Goal: Contribute content: Add original content to the website for others to see

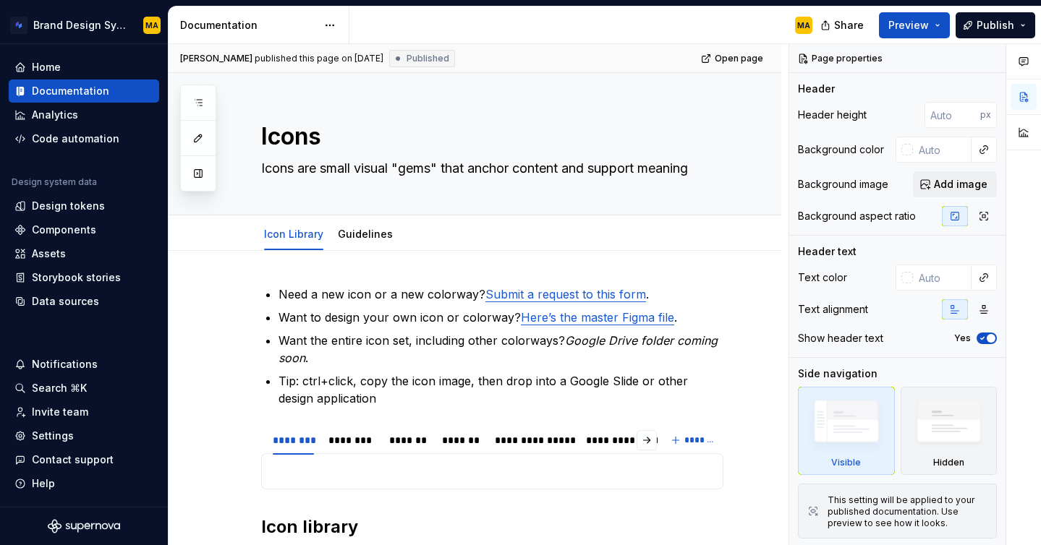
type textarea "*"
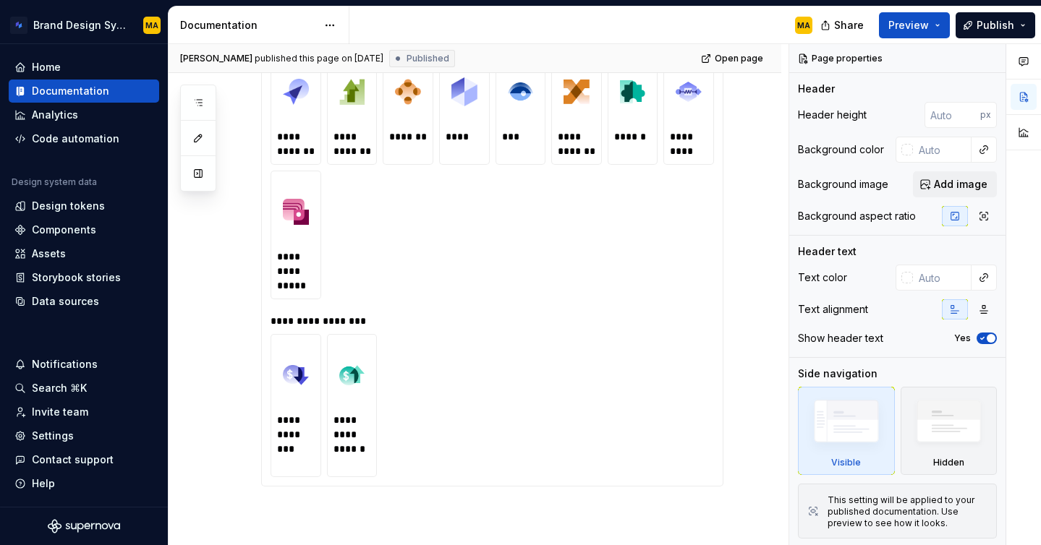
scroll to position [654, 0]
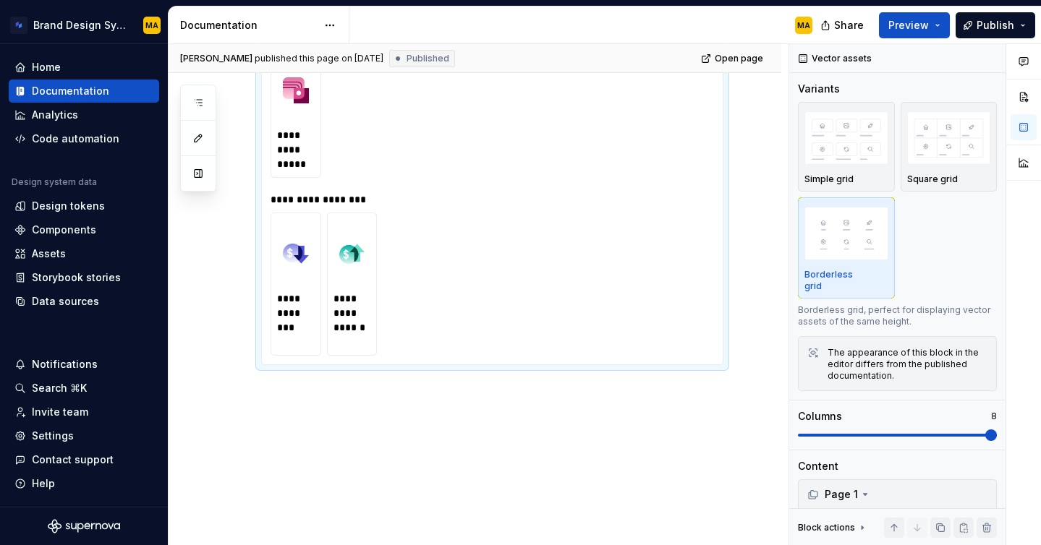
click at [307, 259] on img at bounding box center [296, 254] width 26 height 58
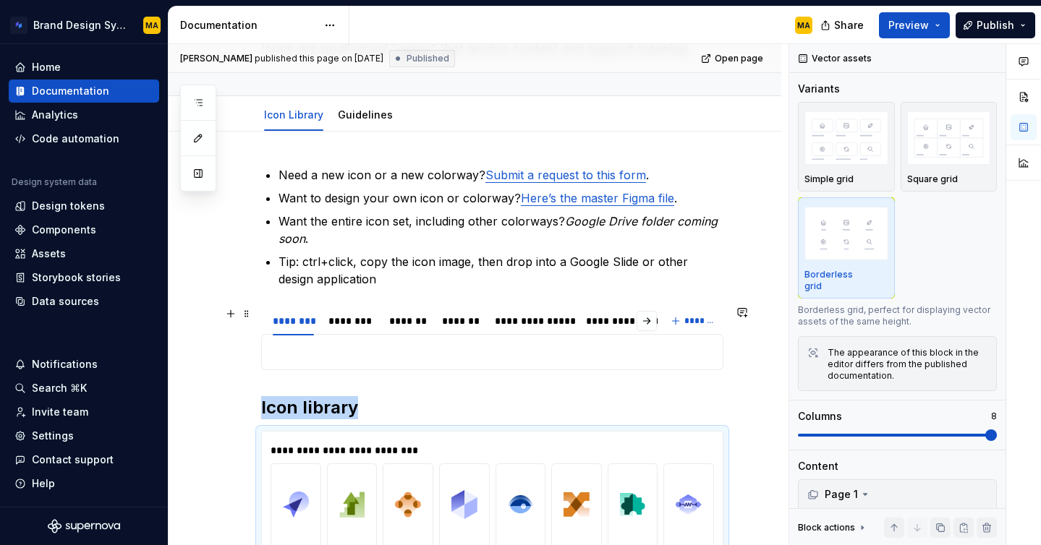
scroll to position [207, 0]
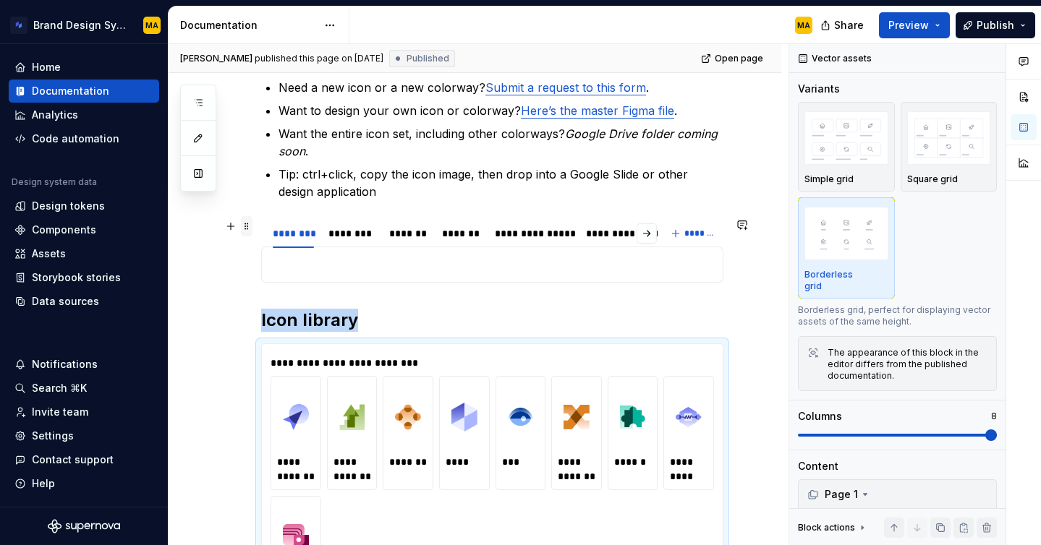
click at [246, 226] on span at bounding box center [247, 226] width 12 height 20
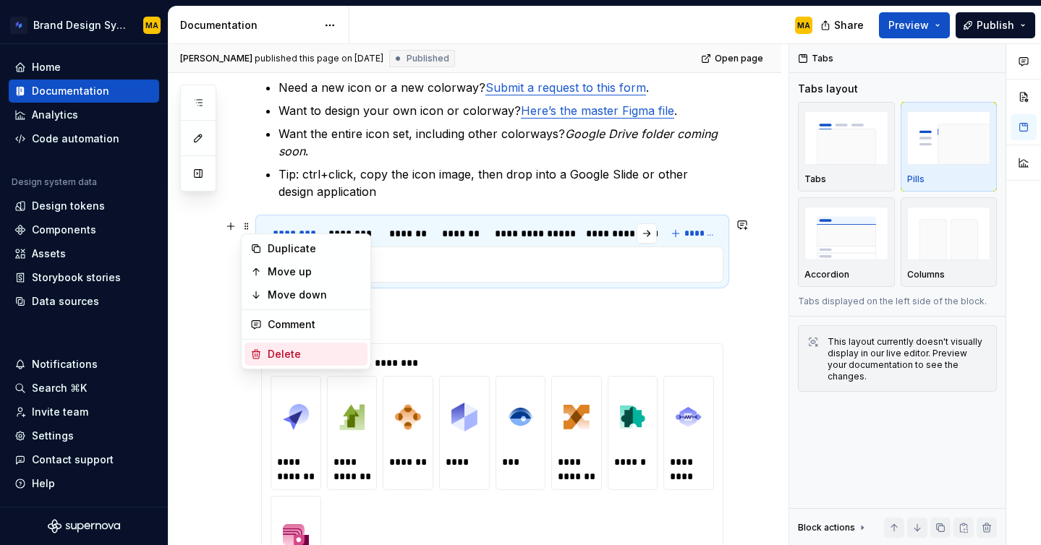
click at [299, 354] on div "Delete" at bounding box center [315, 354] width 94 height 14
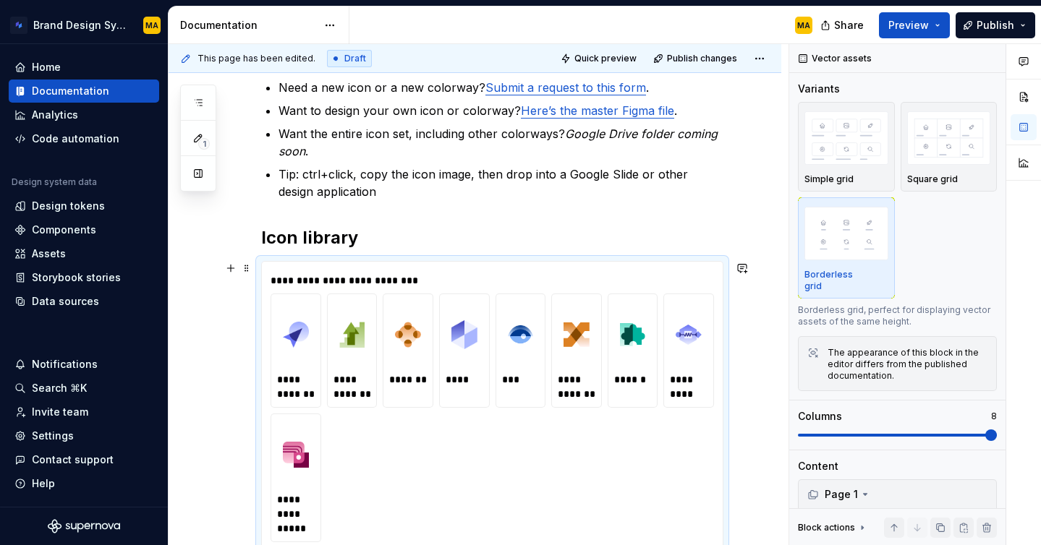
click at [349, 286] on div "**********" at bounding box center [495, 280] width 451 height 14
click at [51, 247] on div "Assets" at bounding box center [49, 254] width 34 height 14
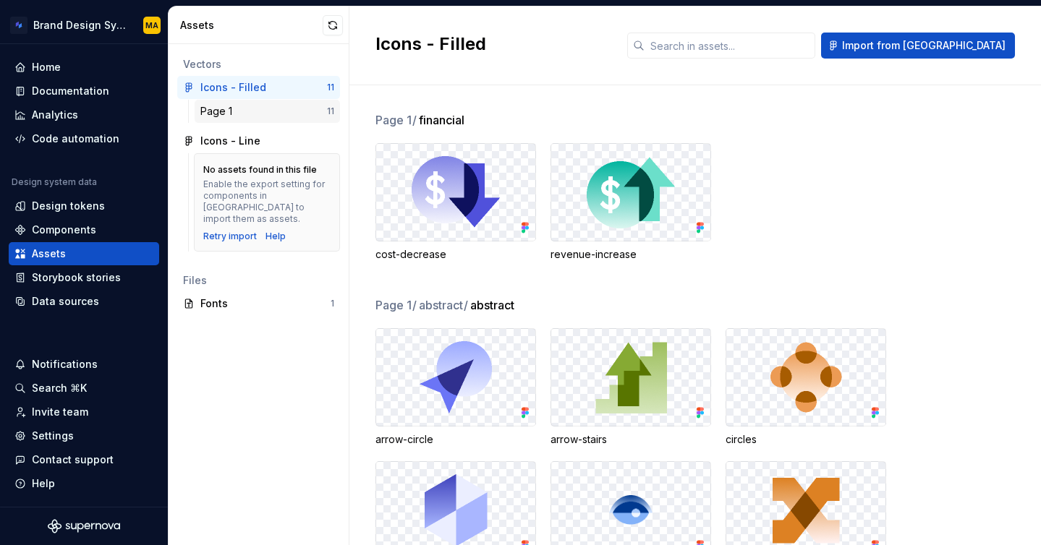
click at [242, 111] on div "Page 1" at bounding box center [263, 111] width 127 height 14
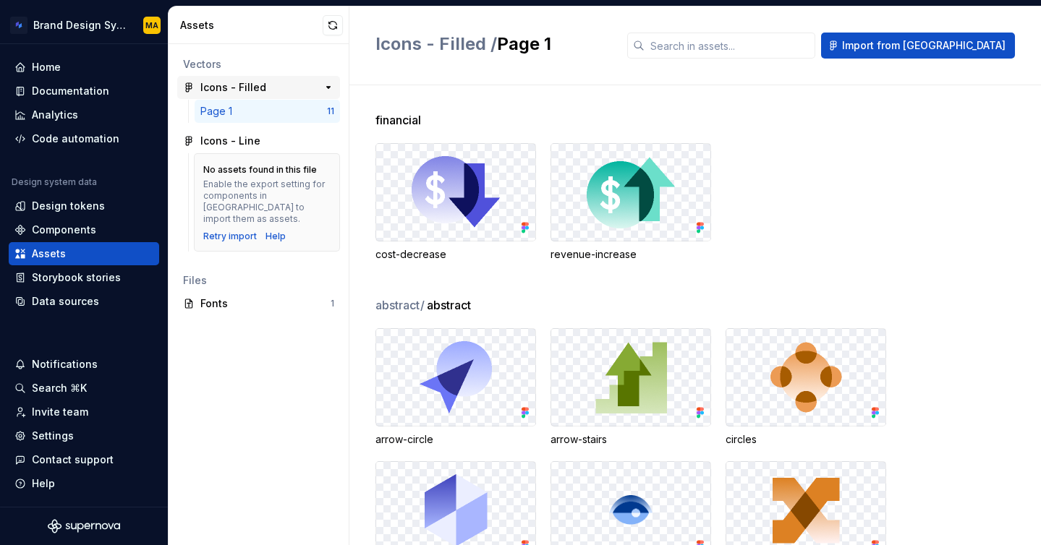
click at [255, 90] on div "Icons - Filled" at bounding box center [233, 87] width 66 height 14
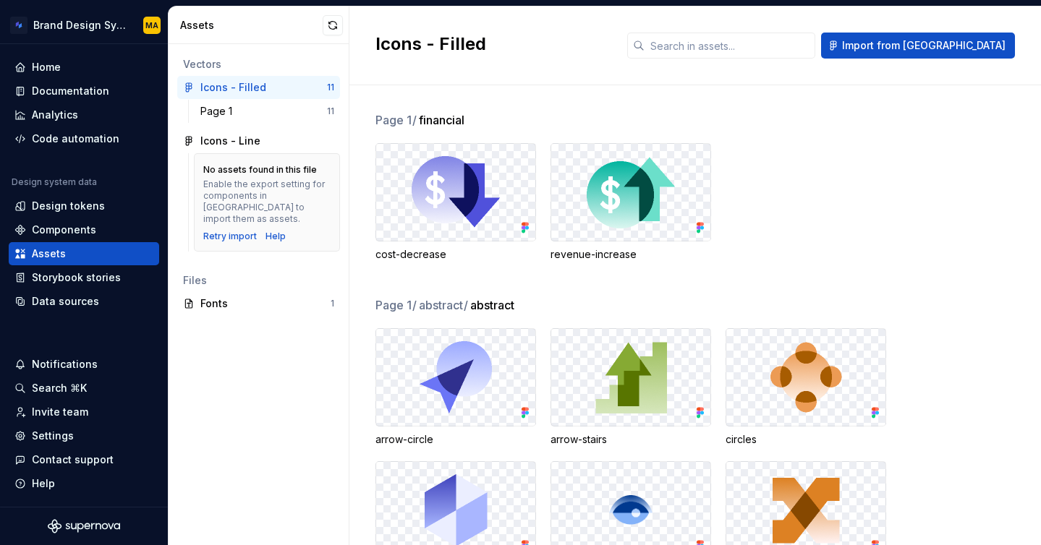
click at [317, 33] on div "Assets" at bounding box center [259, 26] width 181 height 38
click at [325, 30] on button "button" at bounding box center [333, 25] width 20 height 20
click at [330, 24] on button "button" at bounding box center [333, 25] width 20 height 20
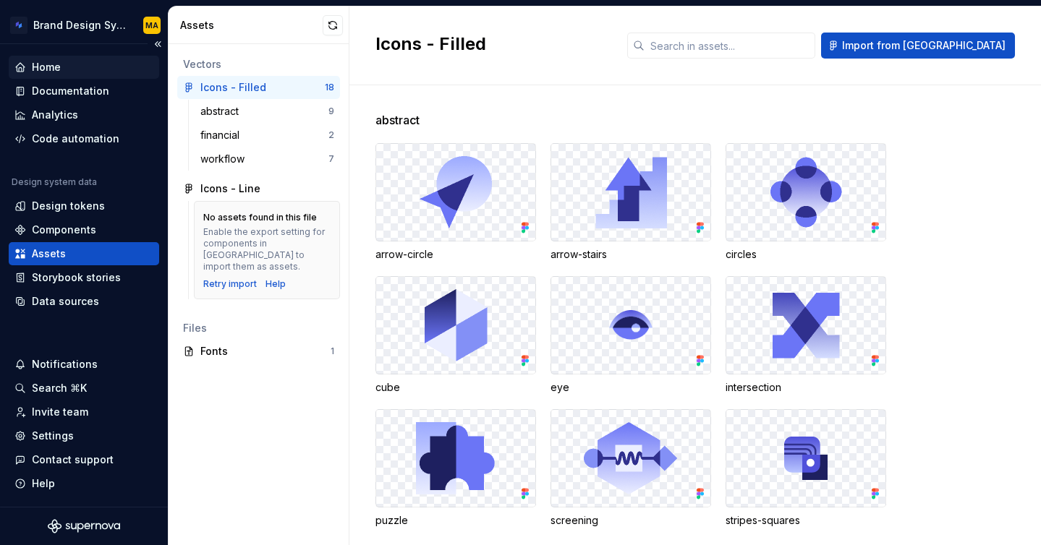
click at [61, 69] on div "Home" at bounding box center [83, 67] width 139 height 14
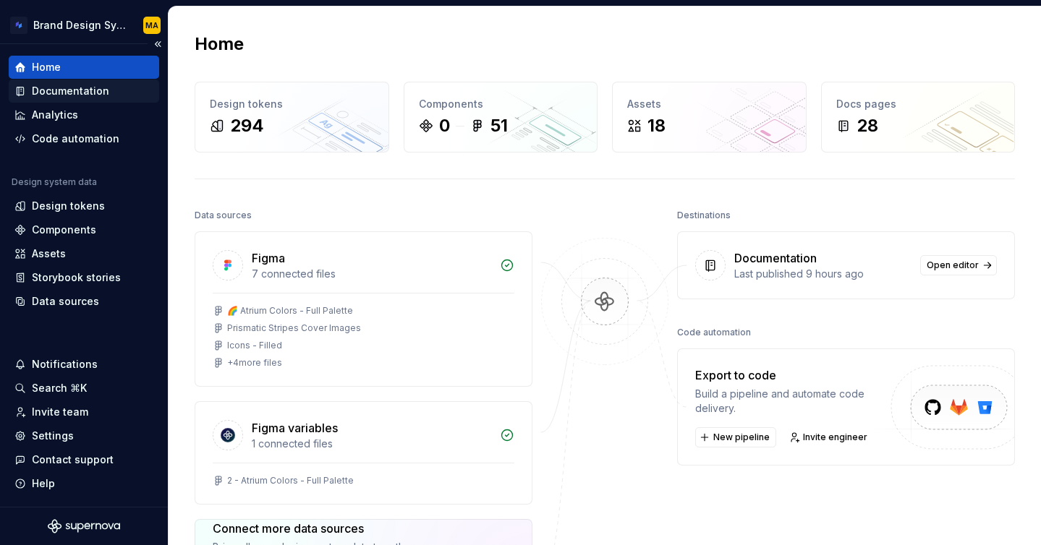
click at [53, 90] on div "Documentation" at bounding box center [70, 91] width 77 height 14
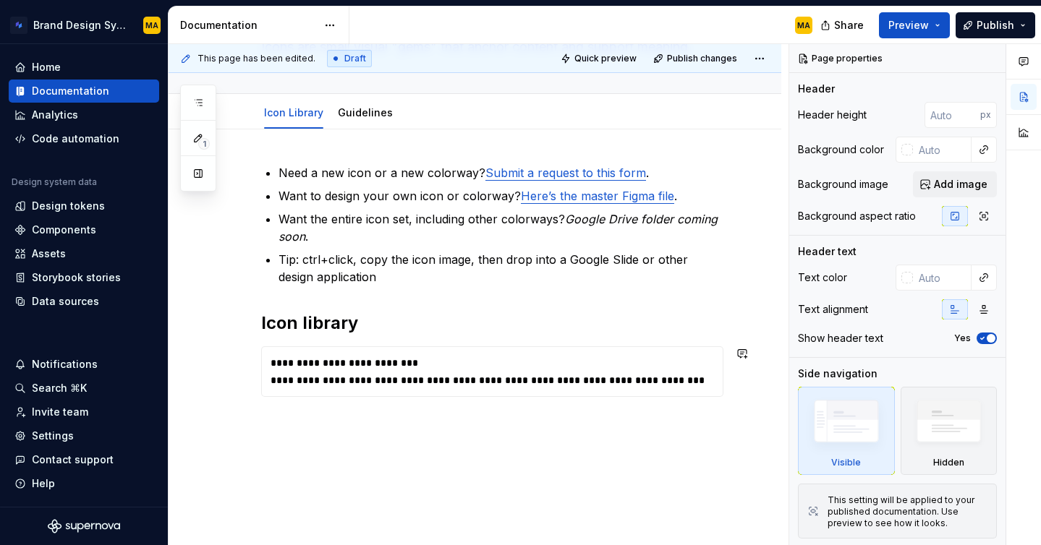
scroll to position [153, 0]
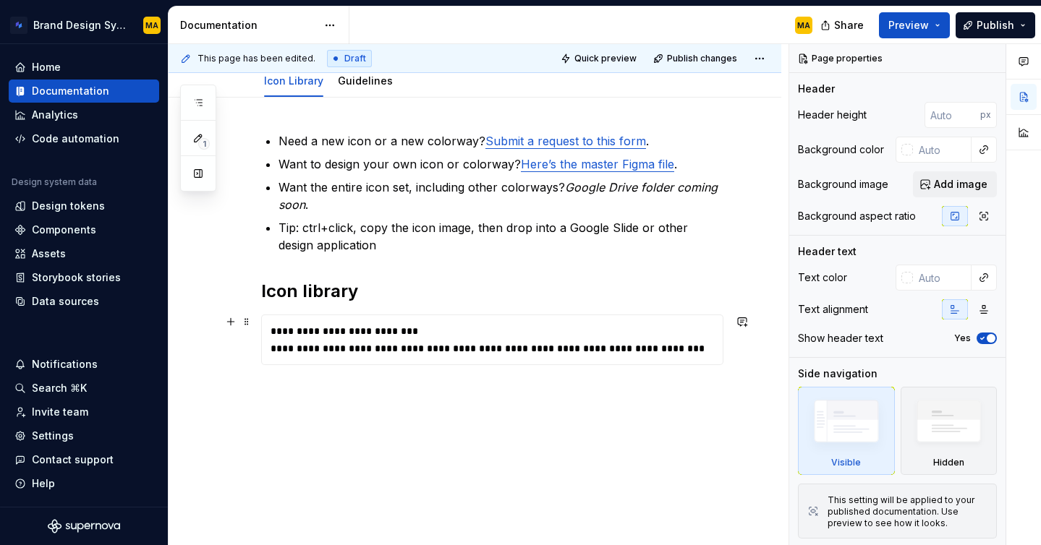
click at [394, 329] on div "**********" at bounding box center [495, 331] width 451 height 14
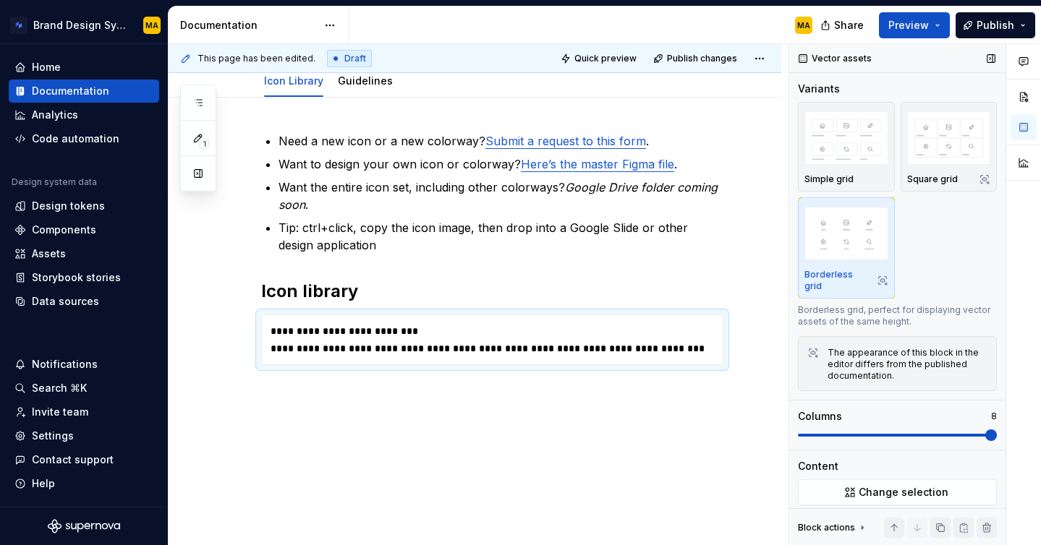
scroll to position [189, 0]
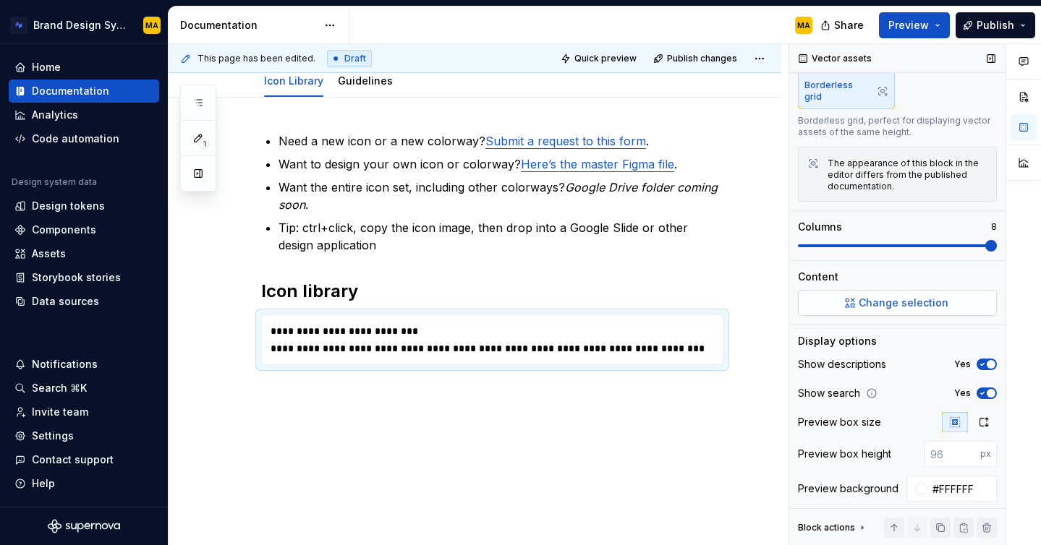
click at [866, 300] on button "Change selection" at bounding box center [897, 303] width 199 height 26
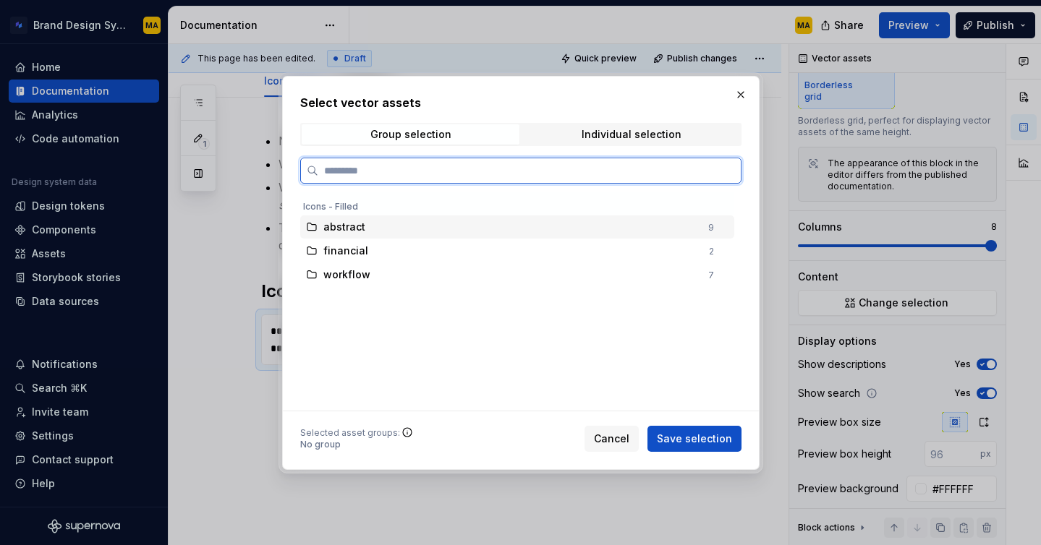
click at [362, 234] on span "abstract" at bounding box center [344, 227] width 42 height 14
click at [364, 253] on div "financial" at bounding box center [511, 251] width 377 height 14
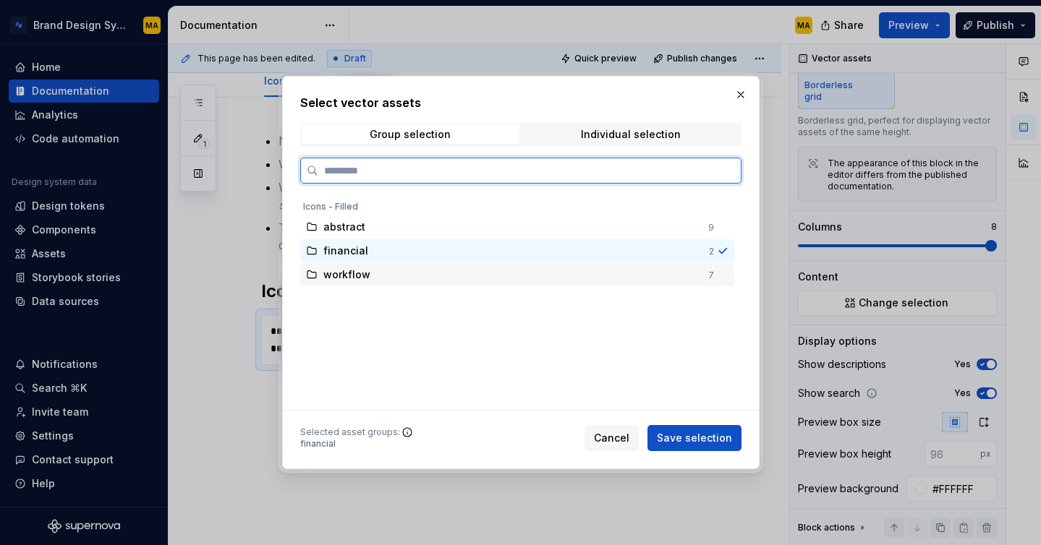
click at [362, 273] on span "workflow" at bounding box center [346, 275] width 47 height 14
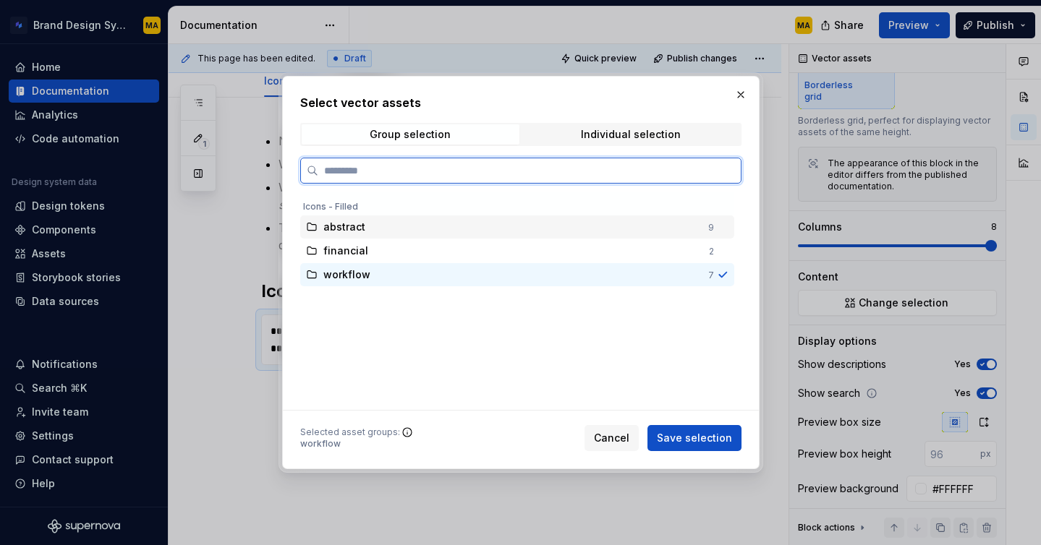
click at [362, 226] on span "abstract" at bounding box center [344, 227] width 42 height 14
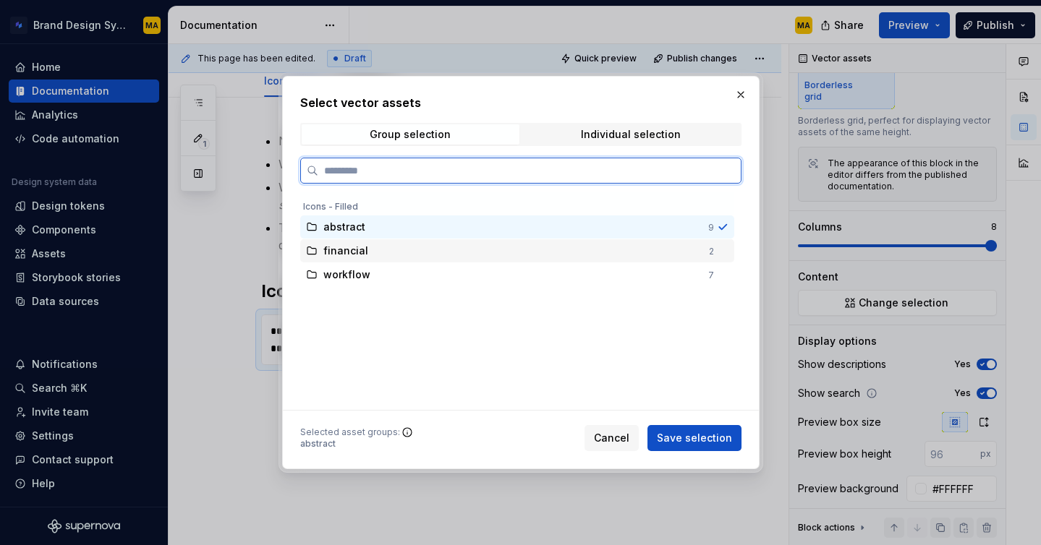
click at [384, 255] on div "financial" at bounding box center [511, 251] width 377 height 14
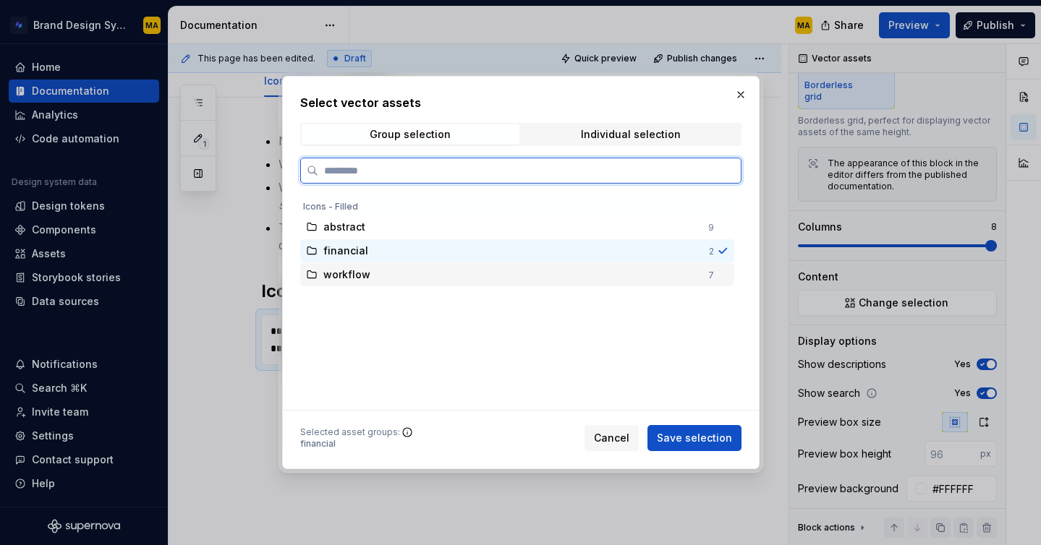
click at [377, 281] on div "workflow" at bounding box center [511, 275] width 376 height 14
click at [380, 244] on div "financial" at bounding box center [511, 251] width 377 height 14
click at [378, 231] on div "abstract" at bounding box center [511, 227] width 376 height 14
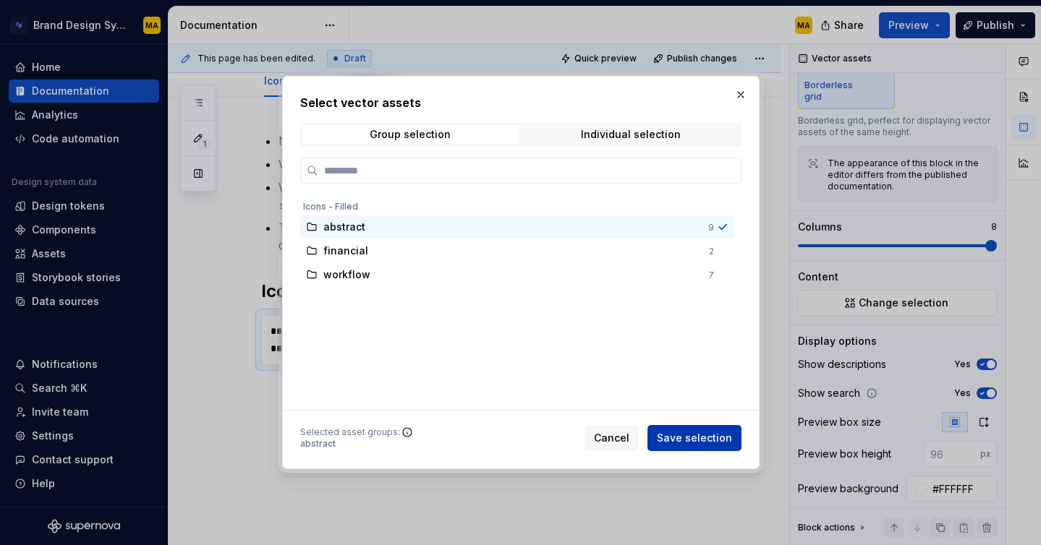
click at [681, 438] on span "Save selection" at bounding box center [694, 438] width 75 height 14
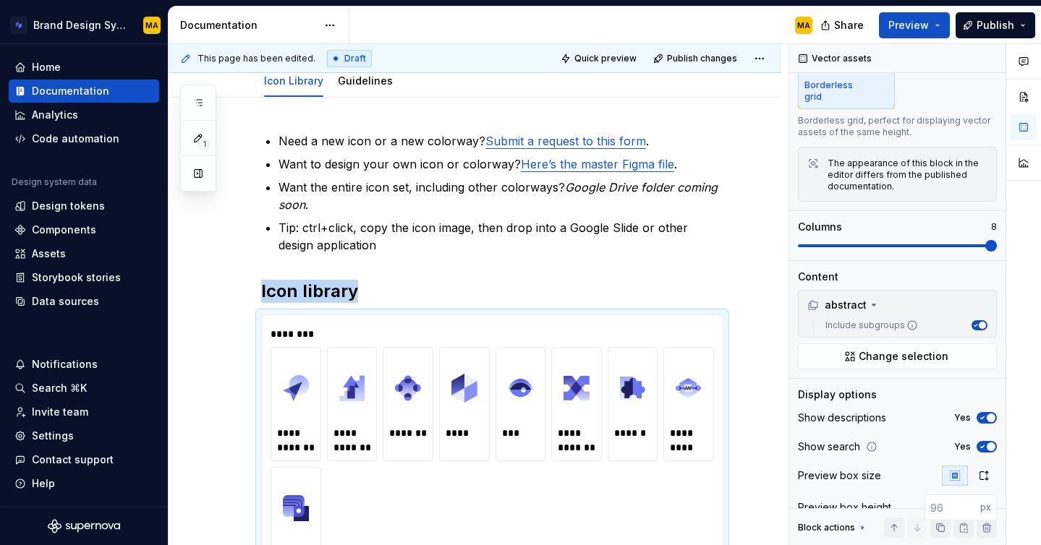
scroll to position [213, 0]
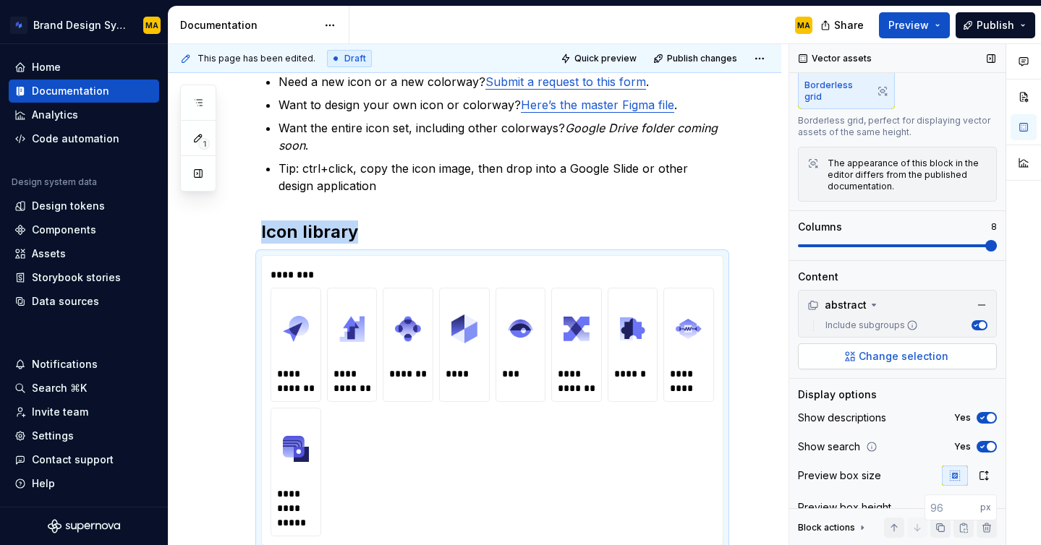
click at [900, 350] on span "Change selection" at bounding box center [904, 356] width 90 height 14
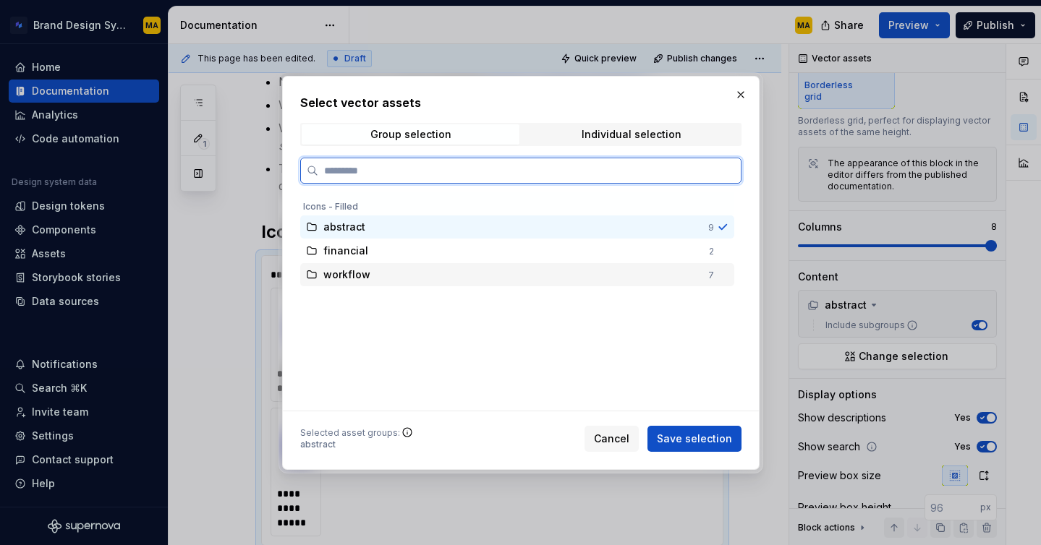
click at [454, 263] on div "workflow 7" at bounding box center [517, 274] width 434 height 23
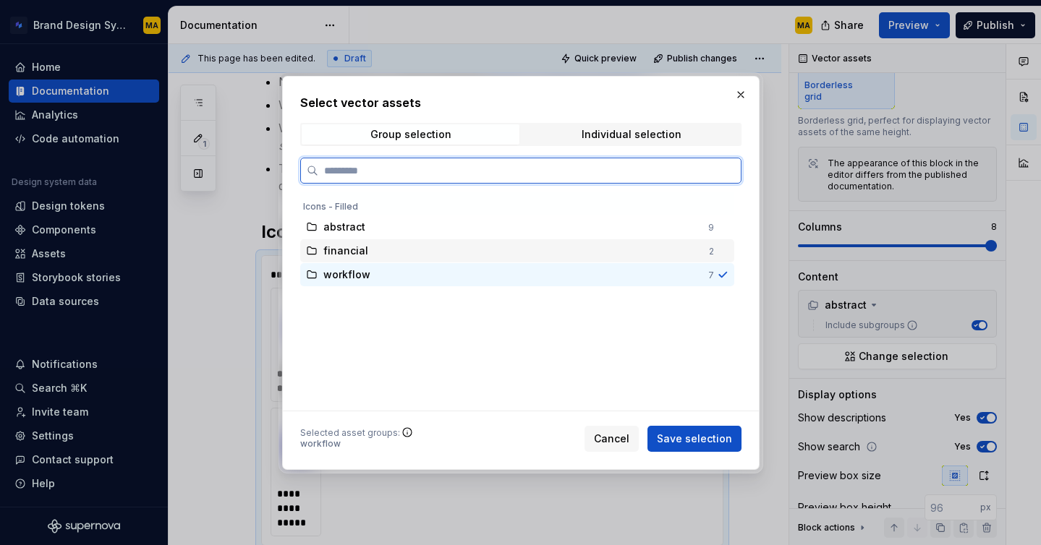
click at [457, 246] on div "financial" at bounding box center [511, 251] width 377 height 14
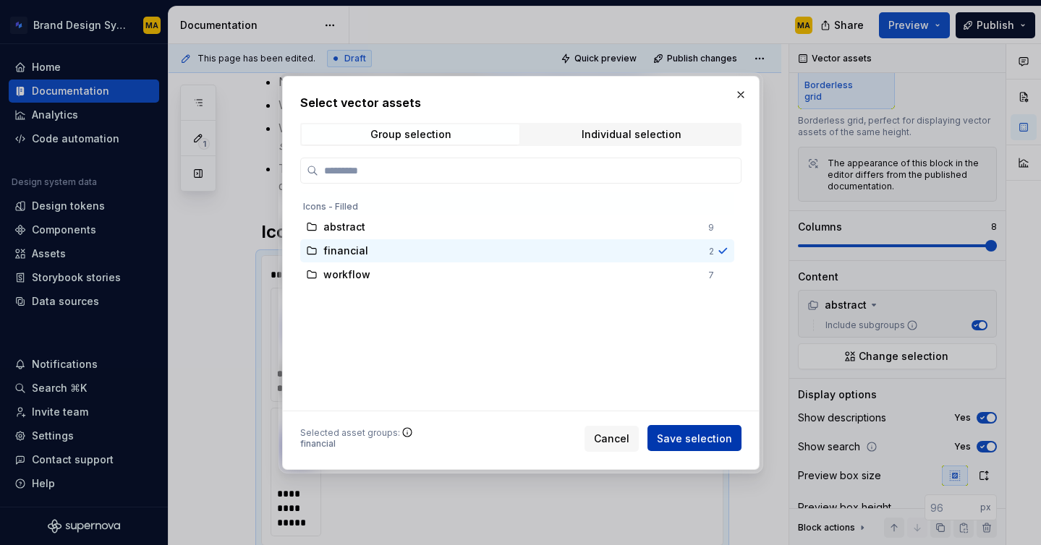
click at [671, 442] on span "Save selection" at bounding box center [694, 438] width 75 height 14
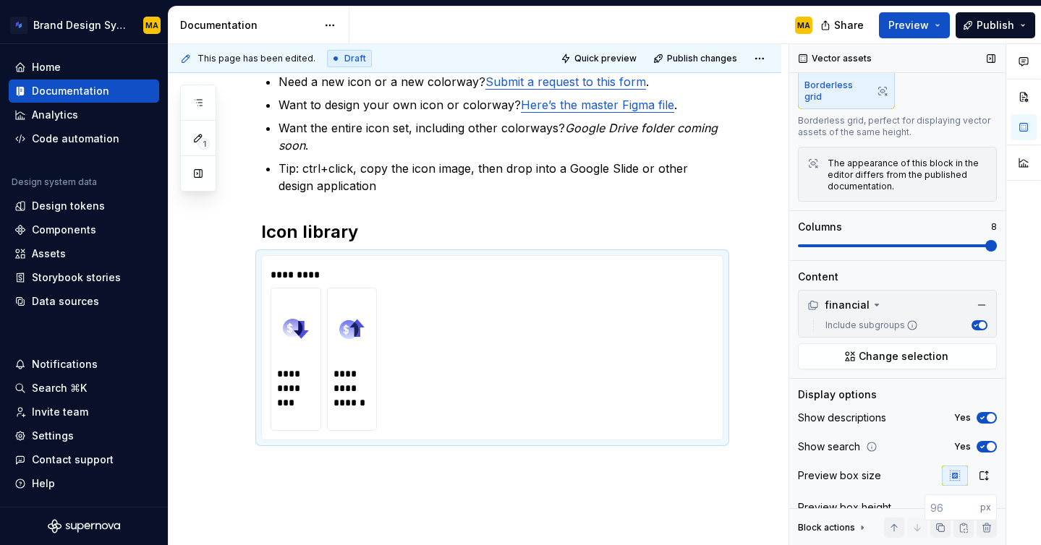
click at [862, 320] on label "Include subgroups" at bounding box center [868, 326] width 98 height 12
click at [971, 320] on button "Include subgroups" at bounding box center [979, 325] width 16 height 10
click at [860, 320] on label "Include subgroups" at bounding box center [868, 326] width 98 height 12
click at [971, 320] on button "Include subgroups" at bounding box center [979, 325] width 16 height 10
click at [887, 344] on button "Change selection" at bounding box center [897, 357] width 199 height 26
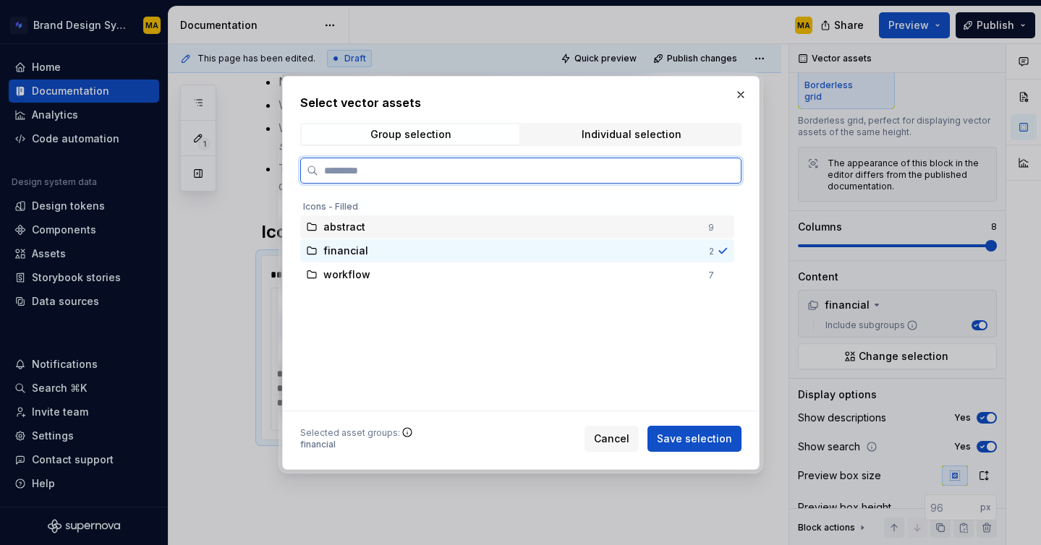
click at [438, 230] on div "abstract" at bounding box center [511, 227] width 376 height 14
click at [378, 255] on div "financial" at bounding box center [511, 251] width 377 height 14
click at [362, 280] on span "workflow" at bounding box center [346, 275] width 47 height 14
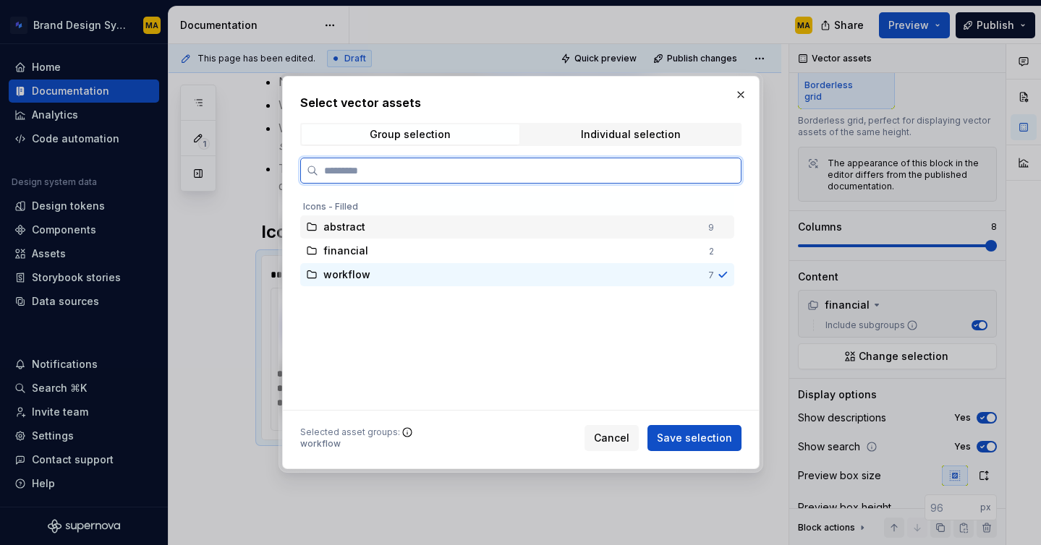
click at [364, 234] on div "abstract 9" at bounding box center [517, 227] width 434 height 23
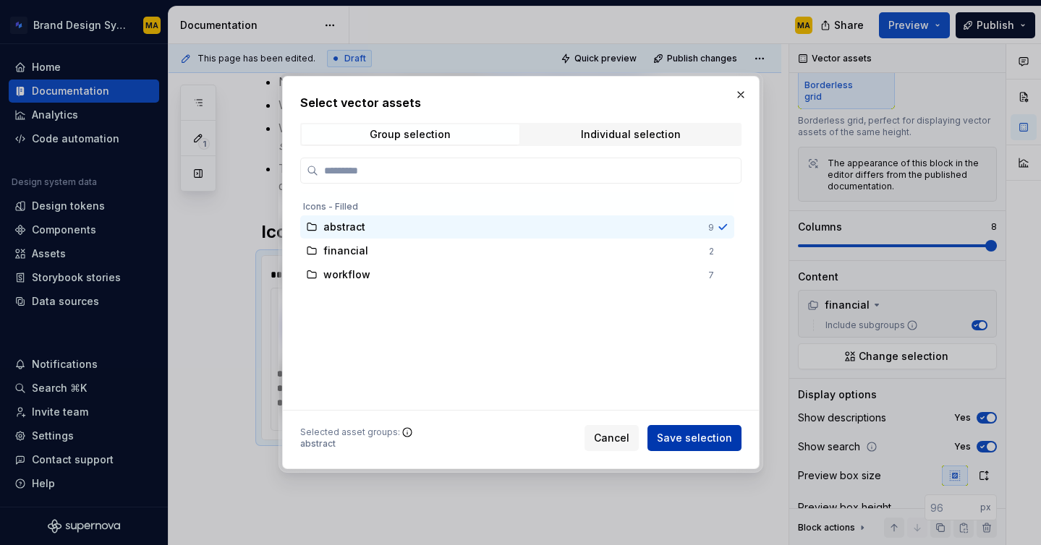
click at [675, 443] on span "Save selection" at bounding box center [694, 438] width 75 height 14
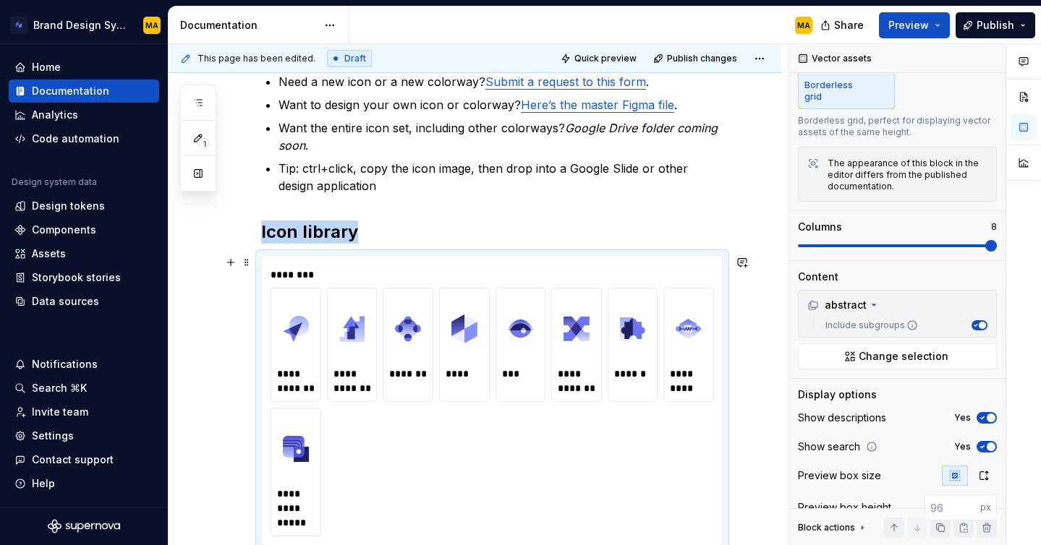
click at [187, 369] on div "**********" at bounding box center [475, 382] width 613 height 689
click at [216, 388] on div "**********" at bounding box center [475, 382] width 613 height 689
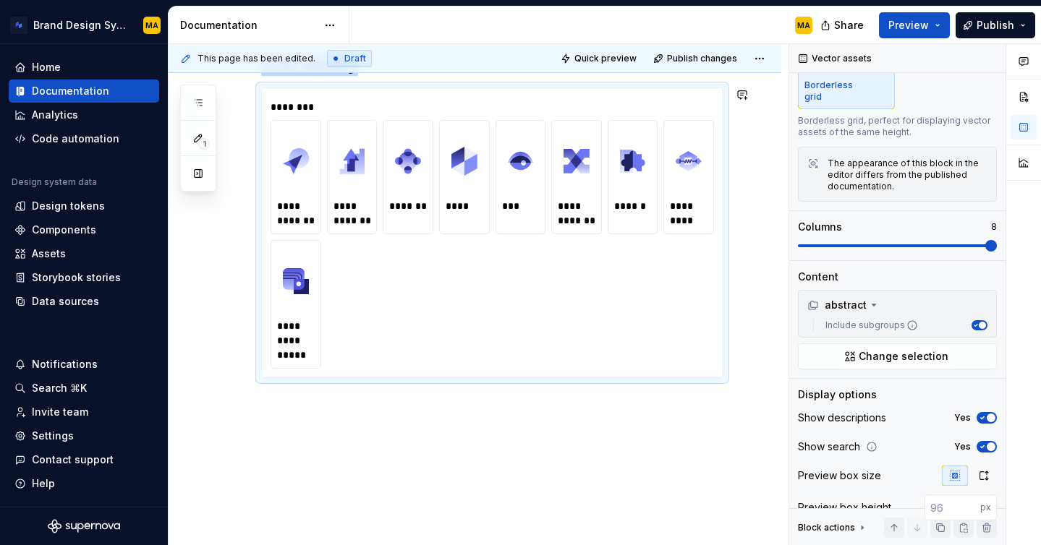
scroll to position [393, 0]
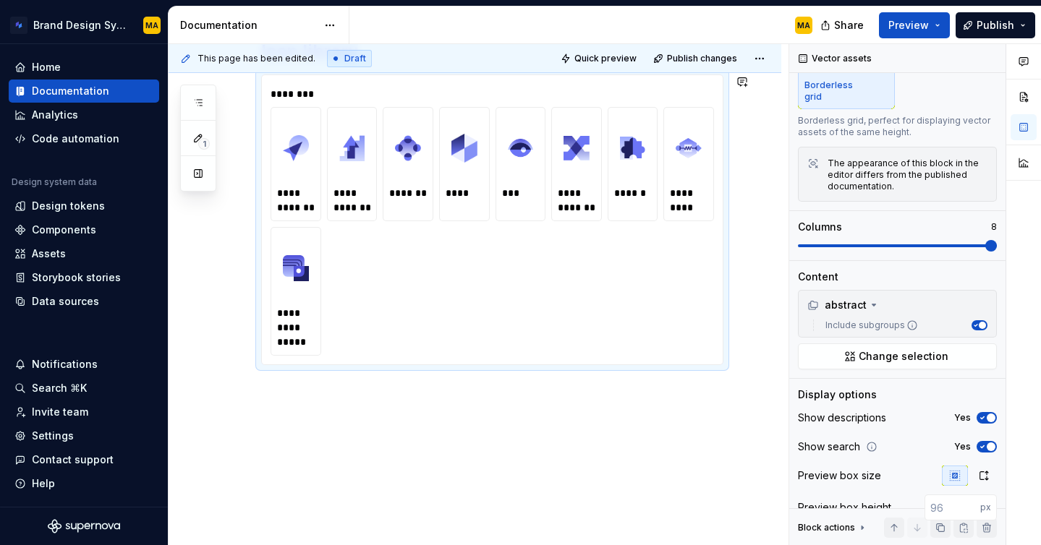
type textarea "*"
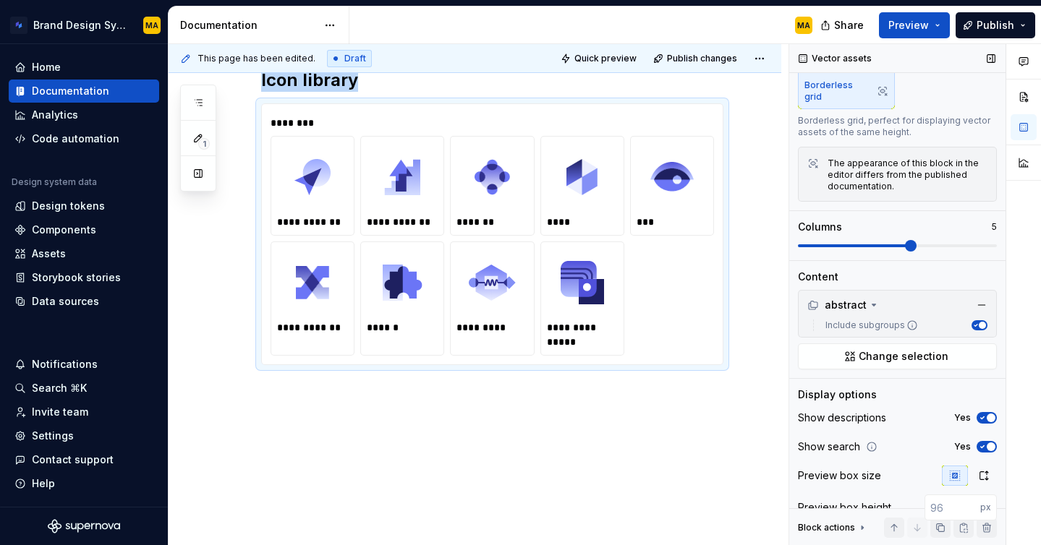
scroll to position [365, 0]
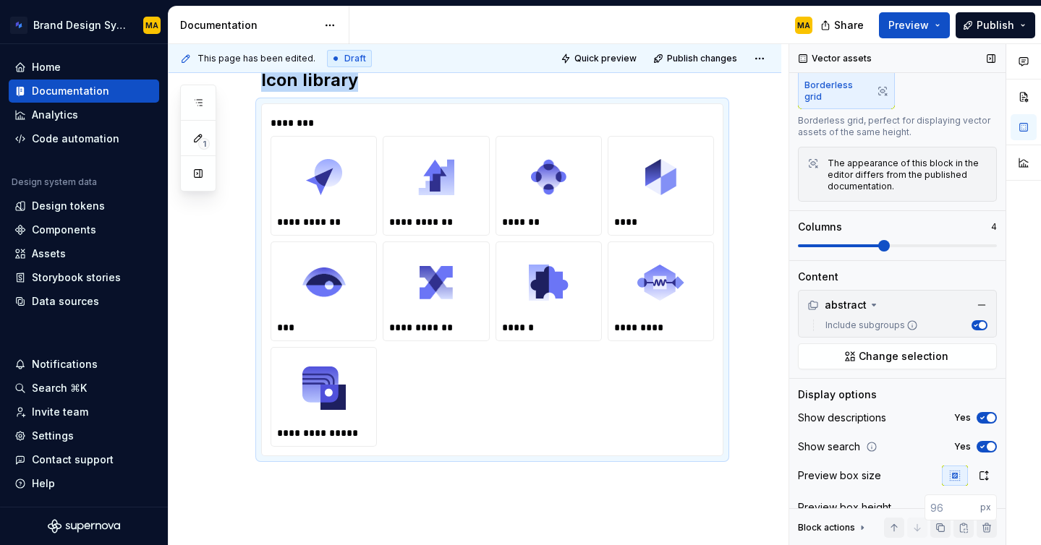
click at [890, 240] on span at bounding box center [884, 246] width 12 height 12
click at [751, 350] on div "**********" at bounding box center [475, 261] width 613 height 751
click at [331, 493] on div "**********" at bounding box center [475, 261] width 613 height 751
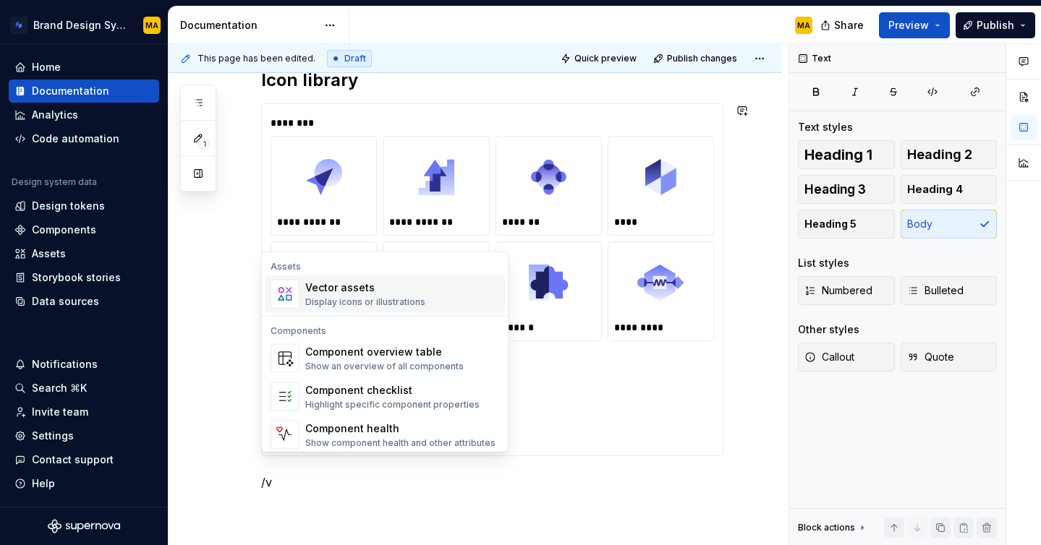
scroll to position [380, 0]
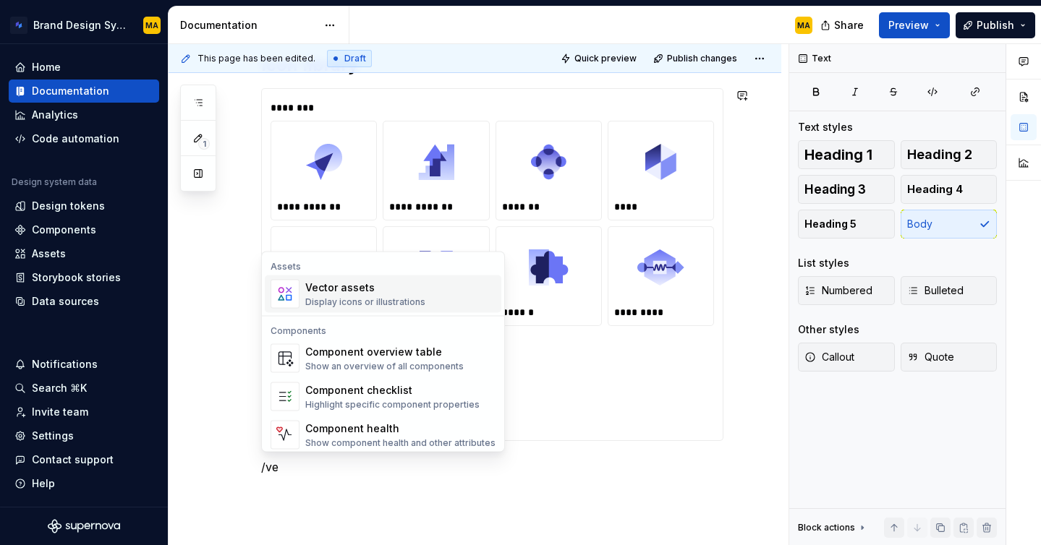
click at [380, 304] on div "Display icons or illustrations" at bounding box center [365, 303] width 120 height 12
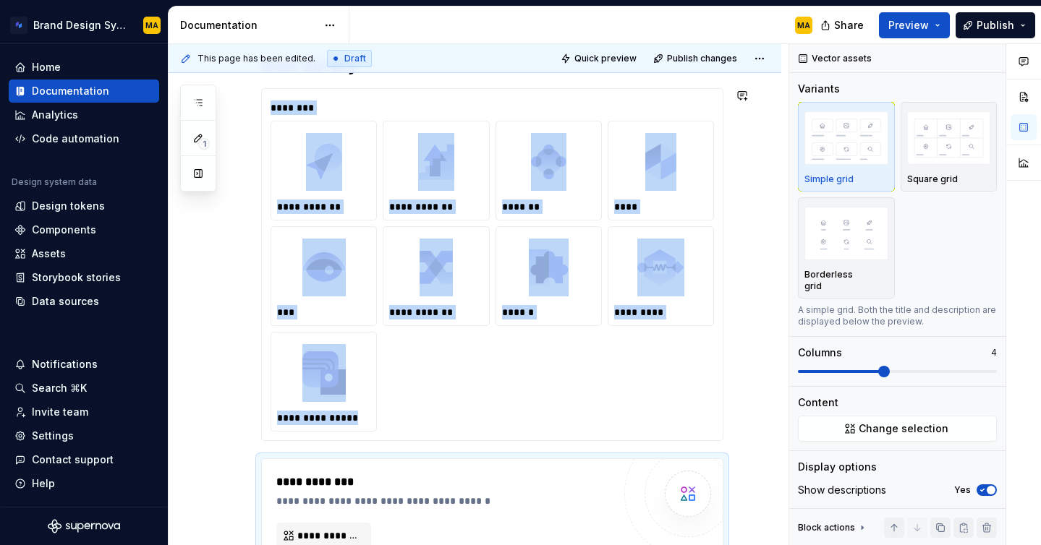
scroll to position [398, 0]
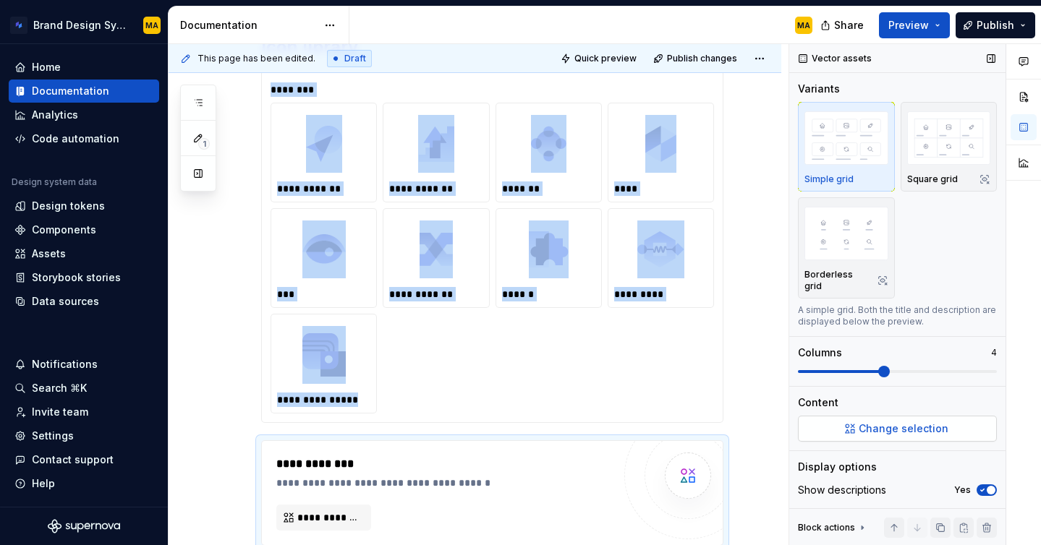
click at [840, 419] on button "Change selection" at bounding box center [897, 429] width 199 height 26
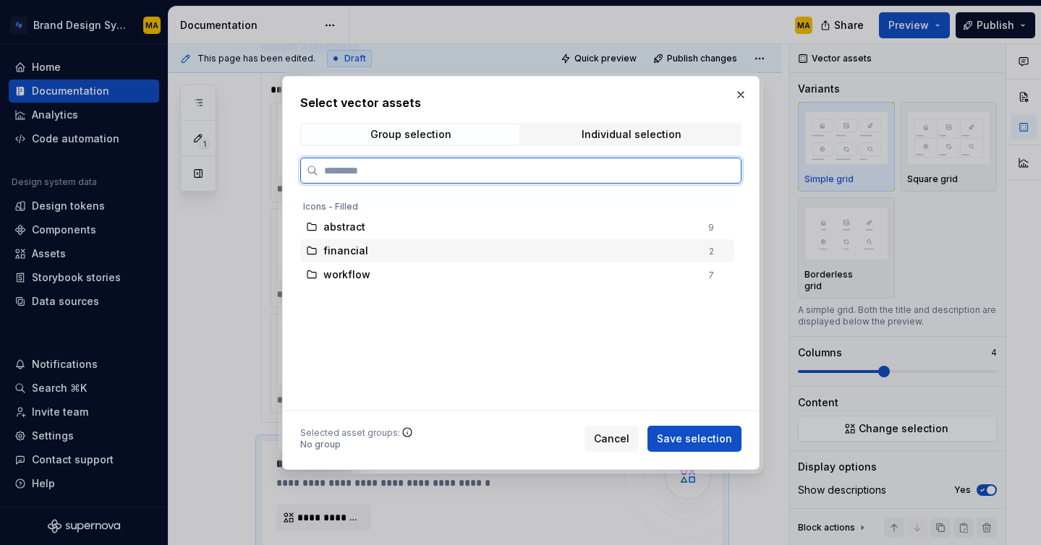
click at [350, 253] on span "financial" at bounding box center [345, 251] width 45 height 14
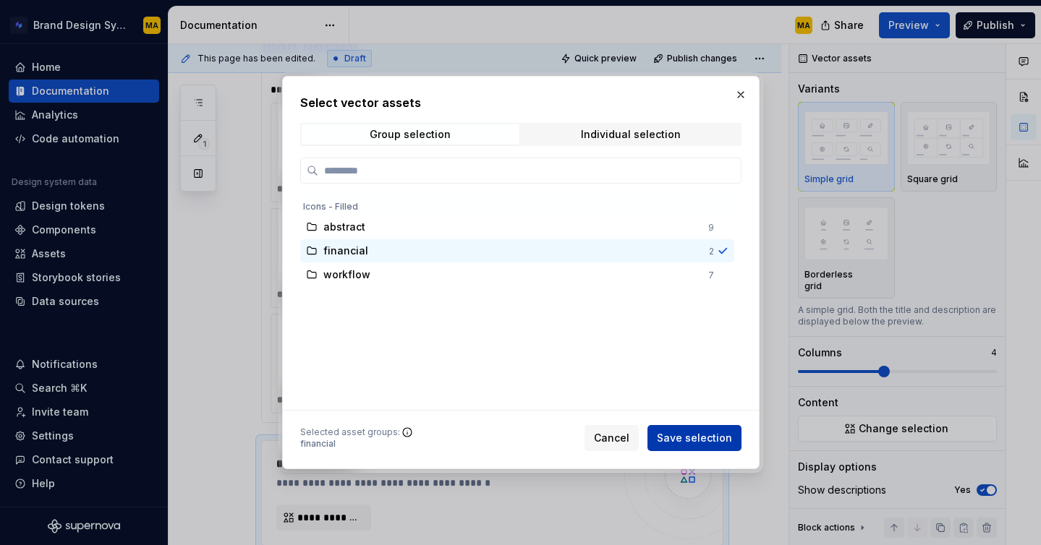
click at [688, 435] on span "Save selection" at bounding box center [694, 438] width 75 height 14
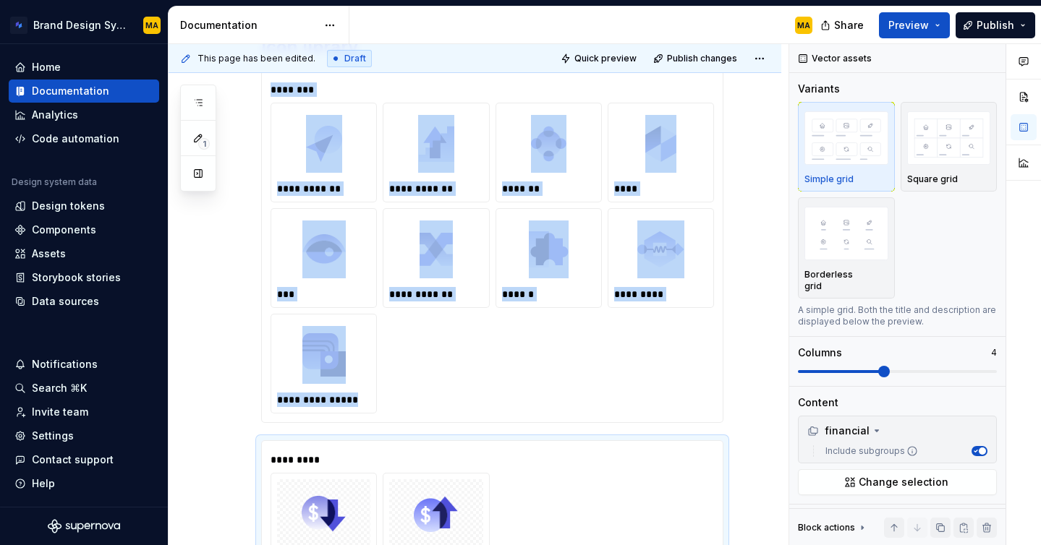
scroll to position [434, 0]
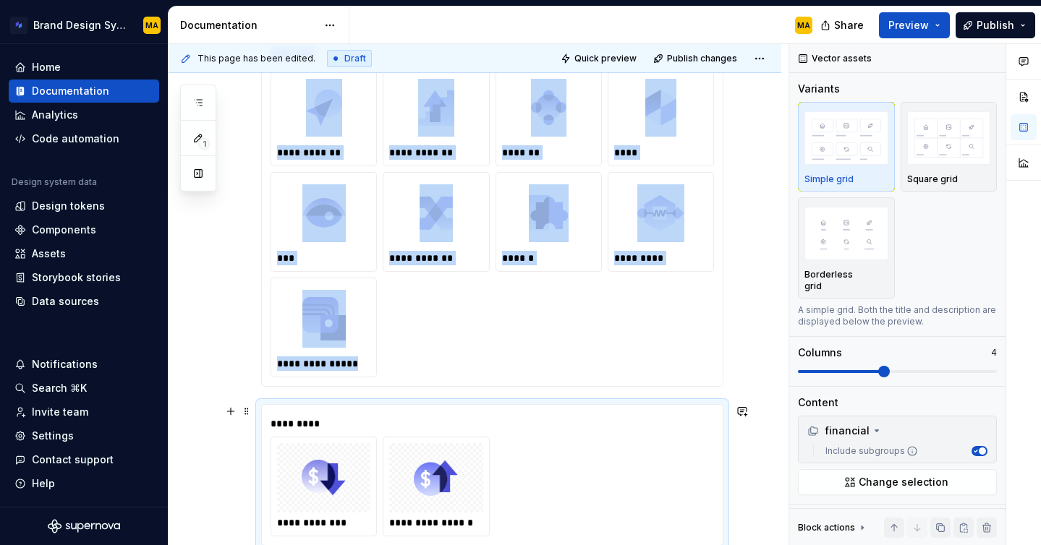
click at [218, 427] on div "**********" at bounding box center [475, 272] width 613 height 910
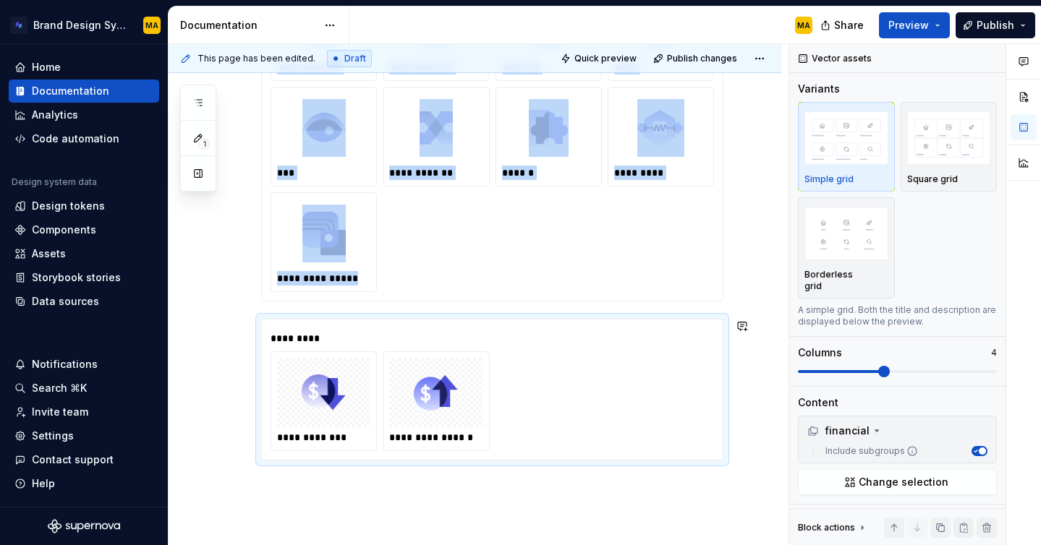
scroll to position [615, 0]
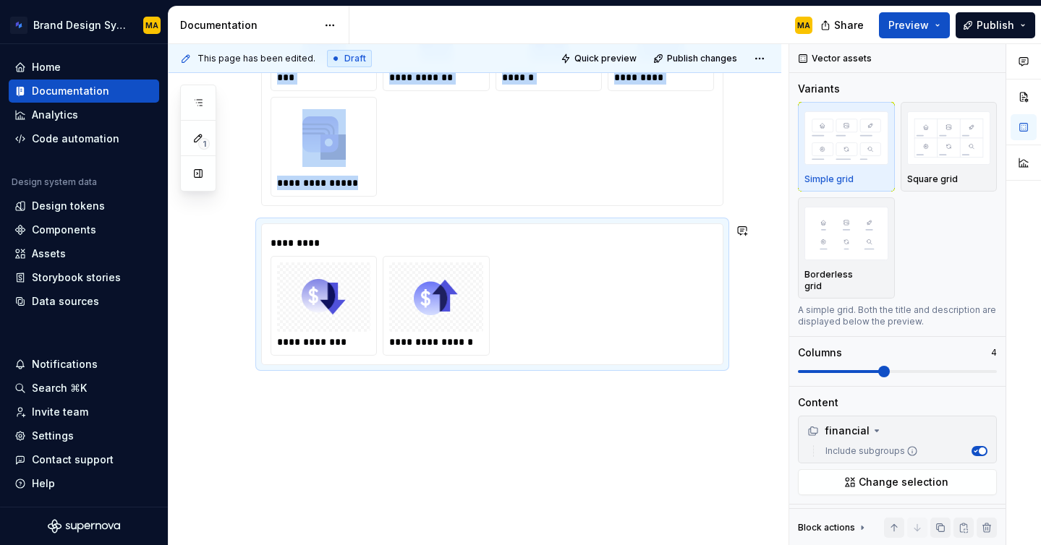
click at [320, 419] on div "**********" at bounding box center [475, 91] width 613 height 910
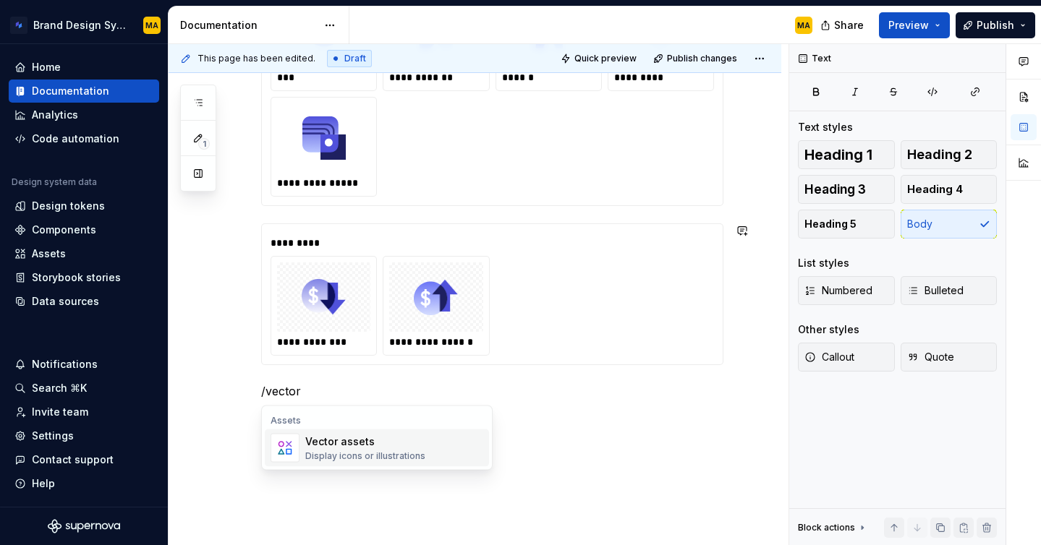
click at [357, 451] on div "Display icons or illustrations" at bounding box center [365, 457] width 120 height 12
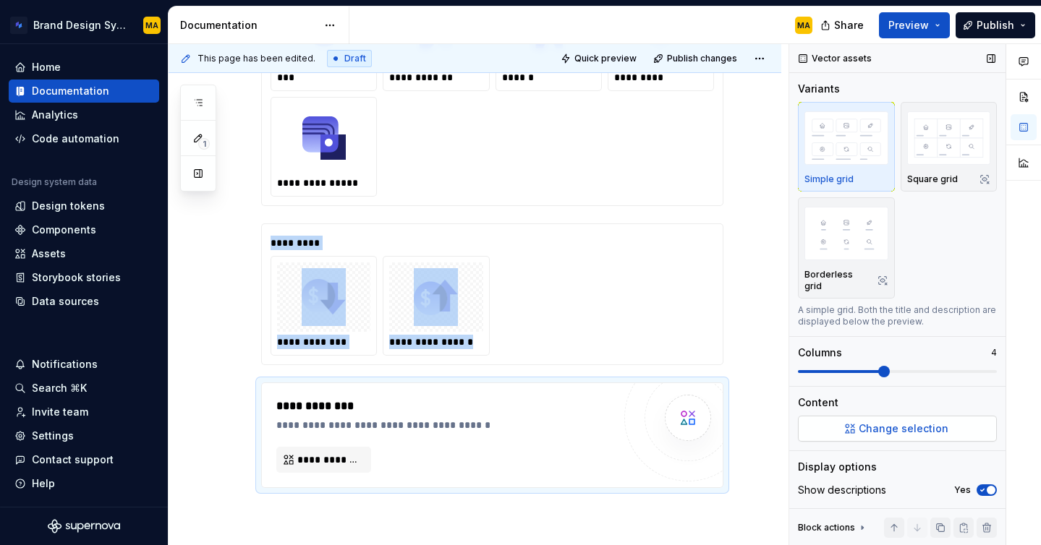
click at [851, 416] on button "Change selection" at bounding box center [897, 429] width 199 height 26
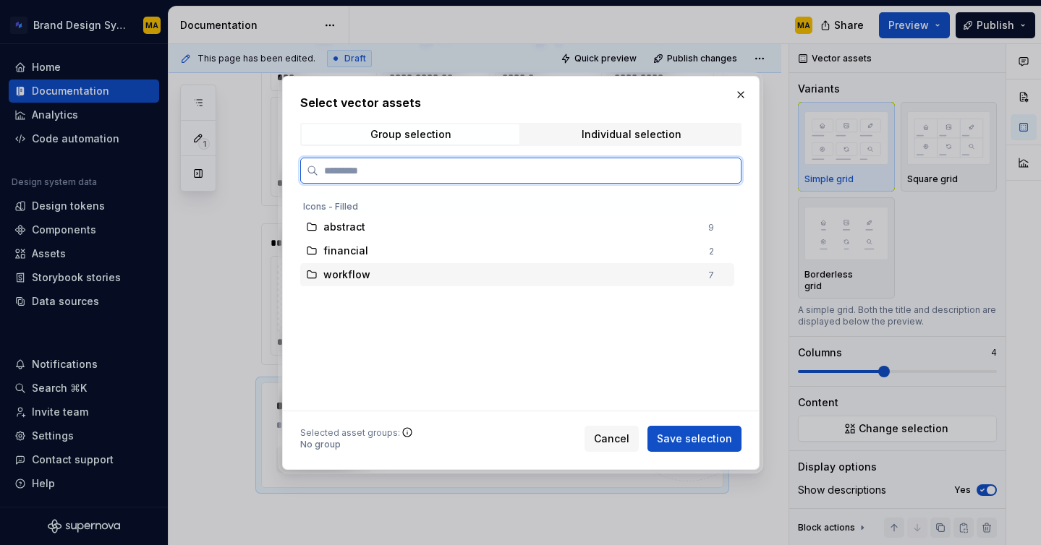
click at [378, 276] on div "workflow" at bounding box center [511, 275] width 376 height 14
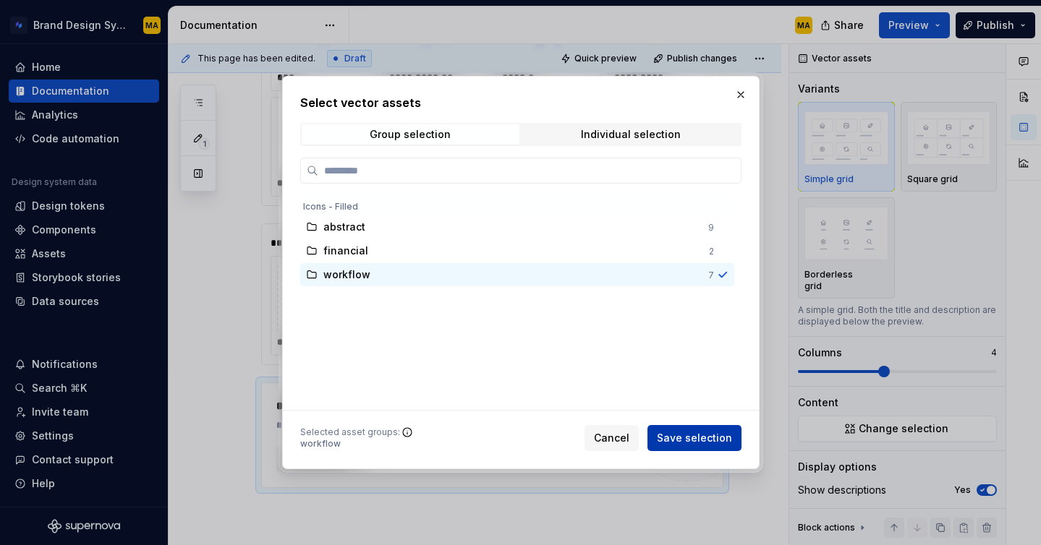
click at [694, 435] on span "Save selection" at bounding box center [694, 438] width 75 height 14
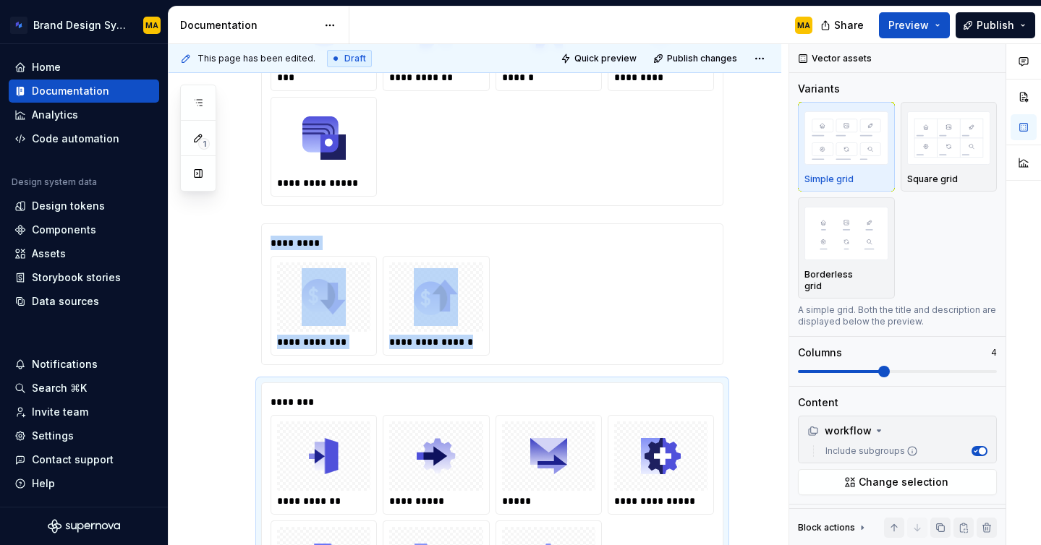
scroll to position [699, 0]
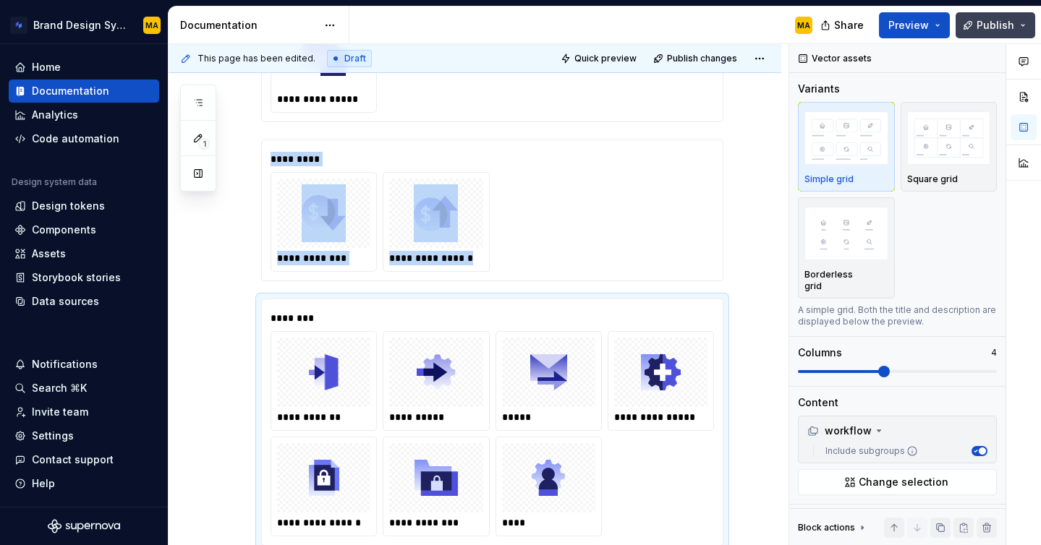
click at [974, 19] on button "Publish" at bounding box center [995, 25] width 80 height 26
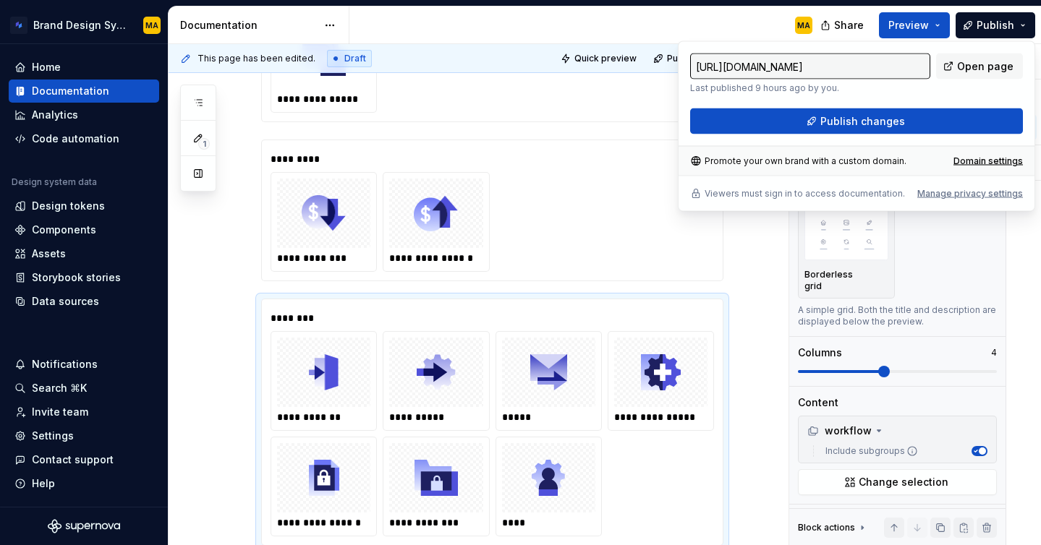
click at [811, 107] on div "[URL][DOMAIN_NAME] Last published 9 hours ago by you. Open page Publish changes" at bounding box center [856, 94] width 333 height 81
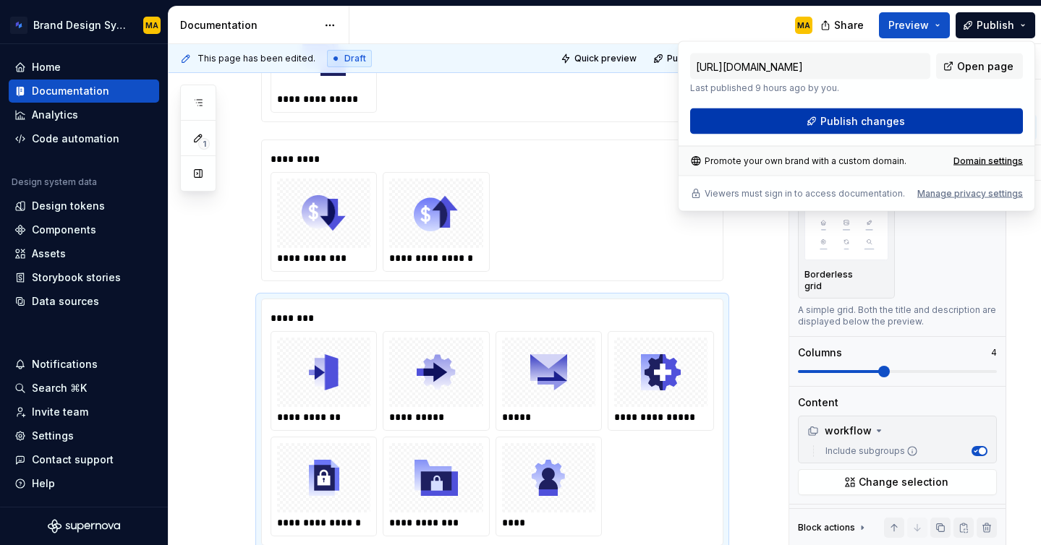
click at [840, 123] on span "Publish changes" at bounding box center [862, 121] width 85 height 14
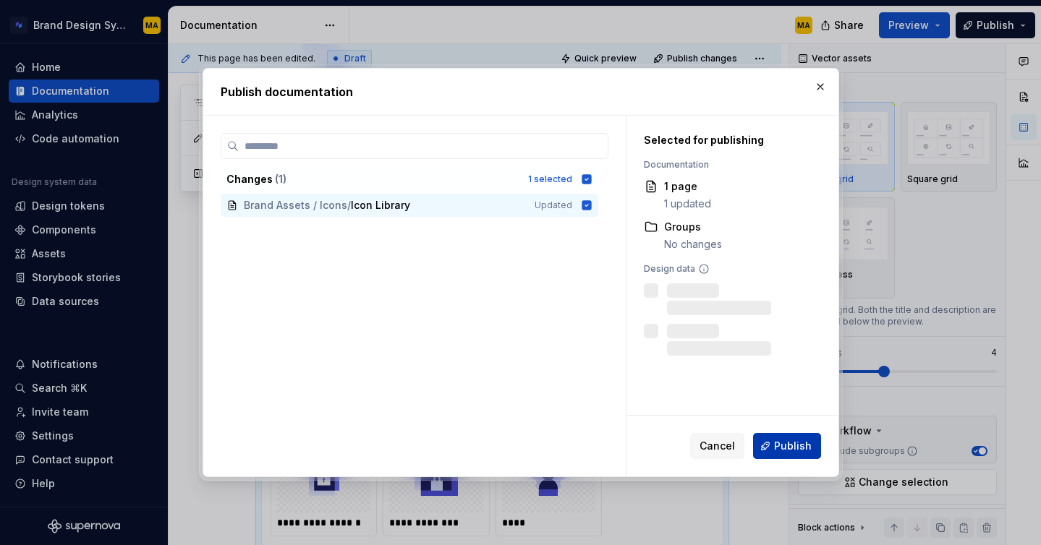
click at [787, 443] on span "Publish" at bounding box center [793, 446] width 38 height 14
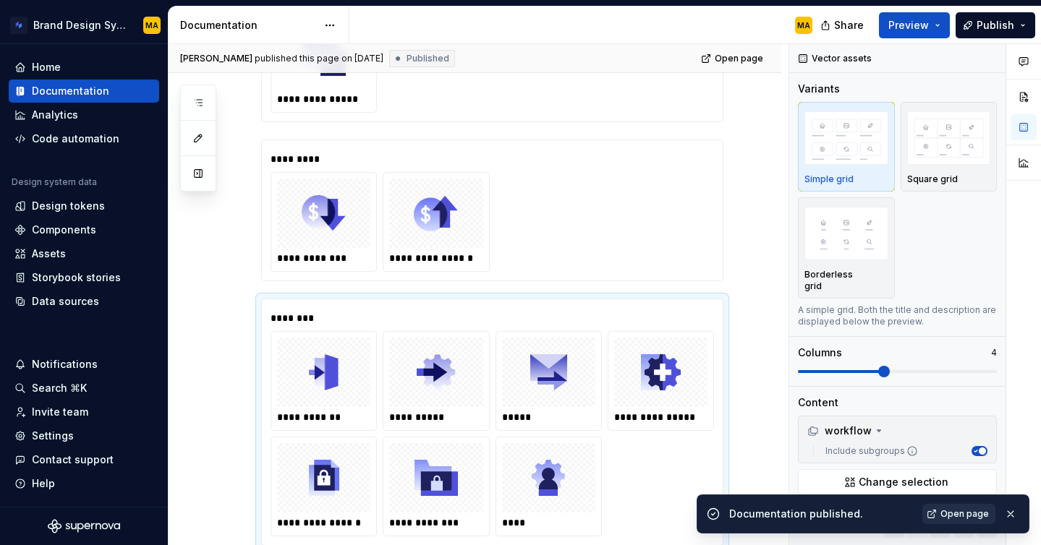
click at [942, 518] on link "Open page" at bounding box center [958, 514] width 73 height 20
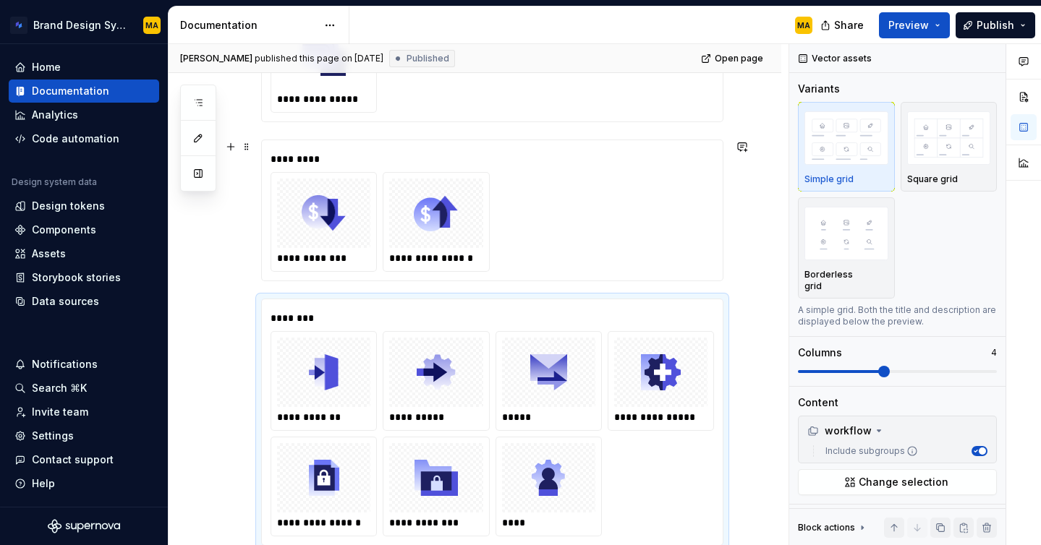
click at [693, 267] on div "**********" at bounding box center [491, 222] width 443 height 100
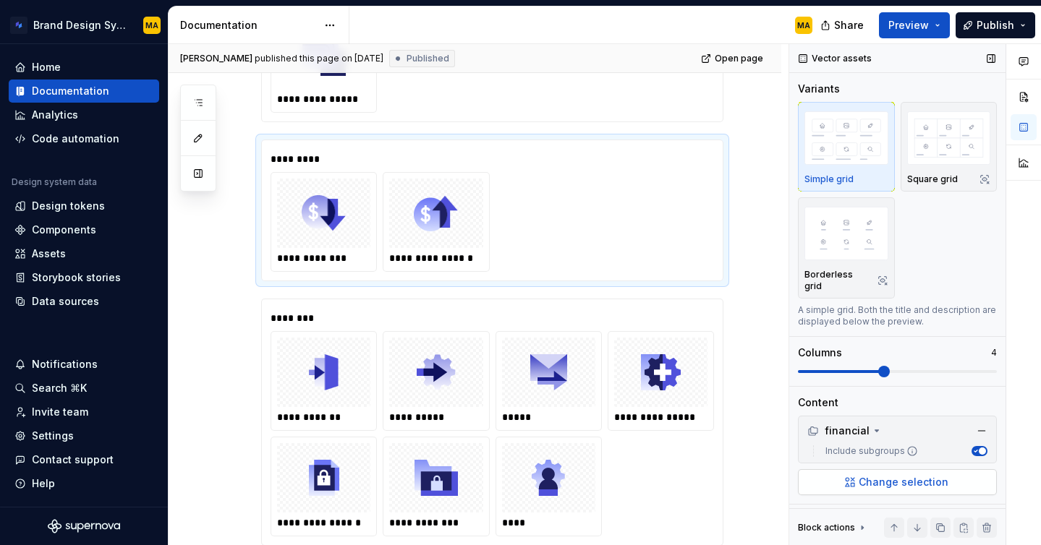
click at [868, 475] on span "Change selection" at bounding box center [904, 482] width 90 height 14
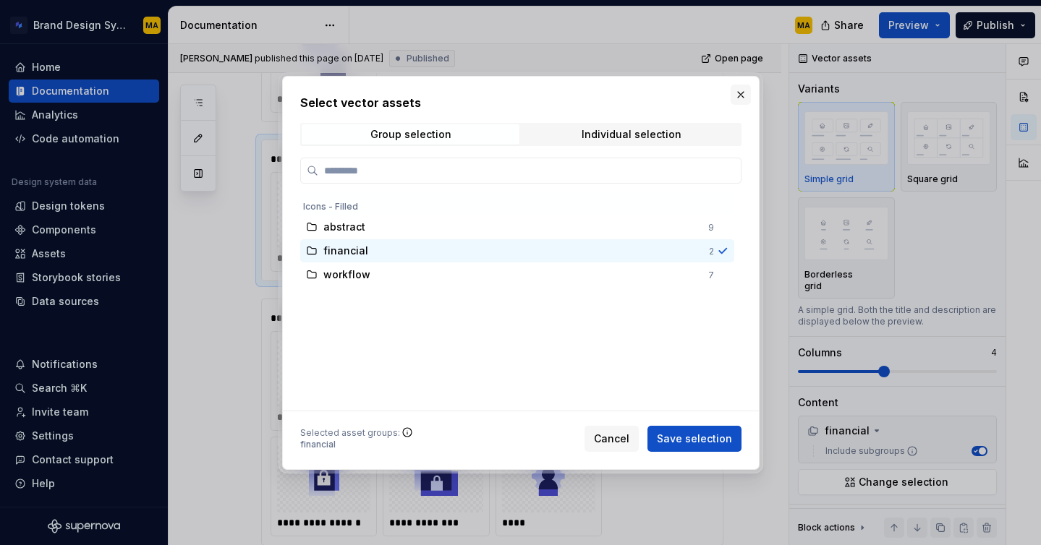
click at [738, 100] on button "button" at bounding box center [740, 95] width 20 height 20
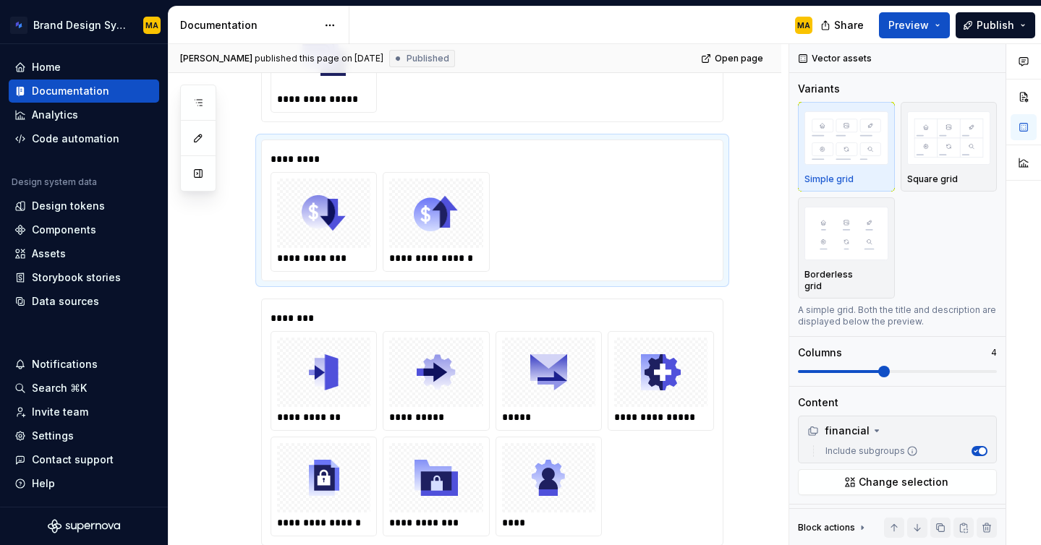
type textarea "*"
